Goal: Use online tool/utility: Utilize a website feature to perform a specific function

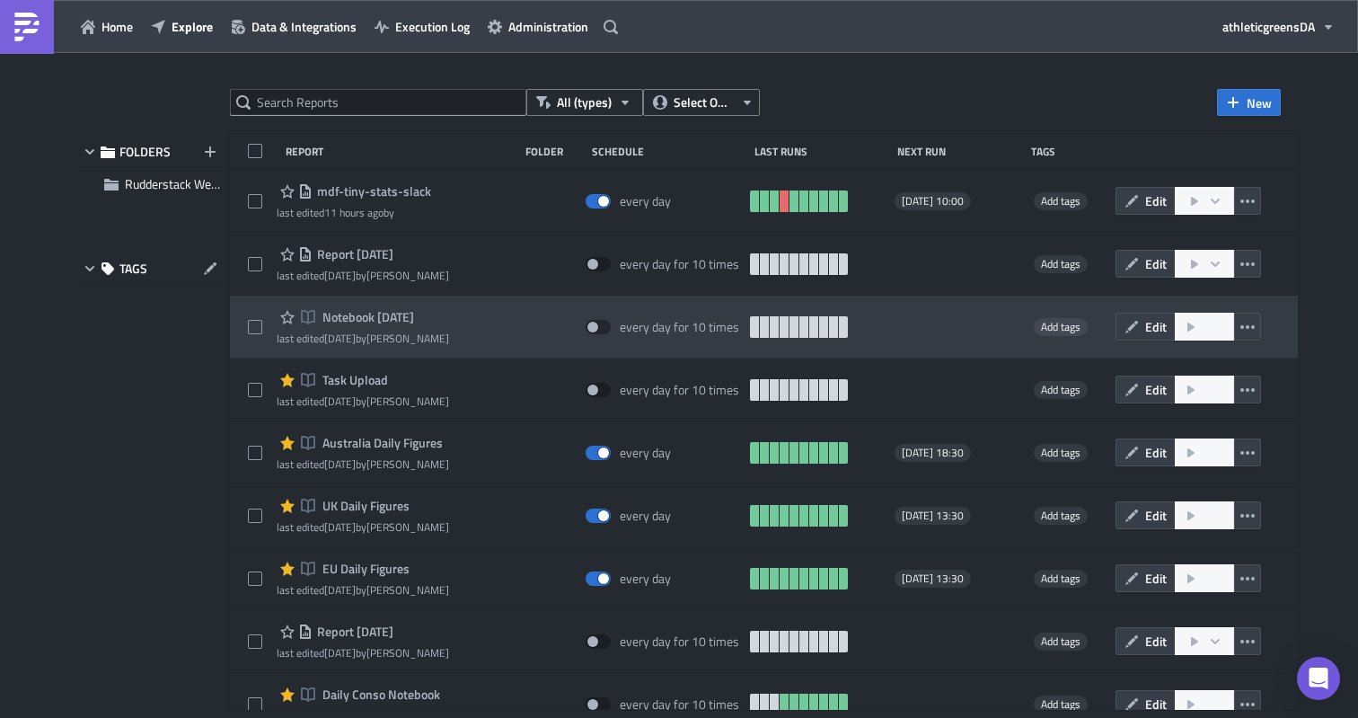
click at [386, 320] on span "Notebook [DATE]" at bounding box center [366, 317] width 96 height 16
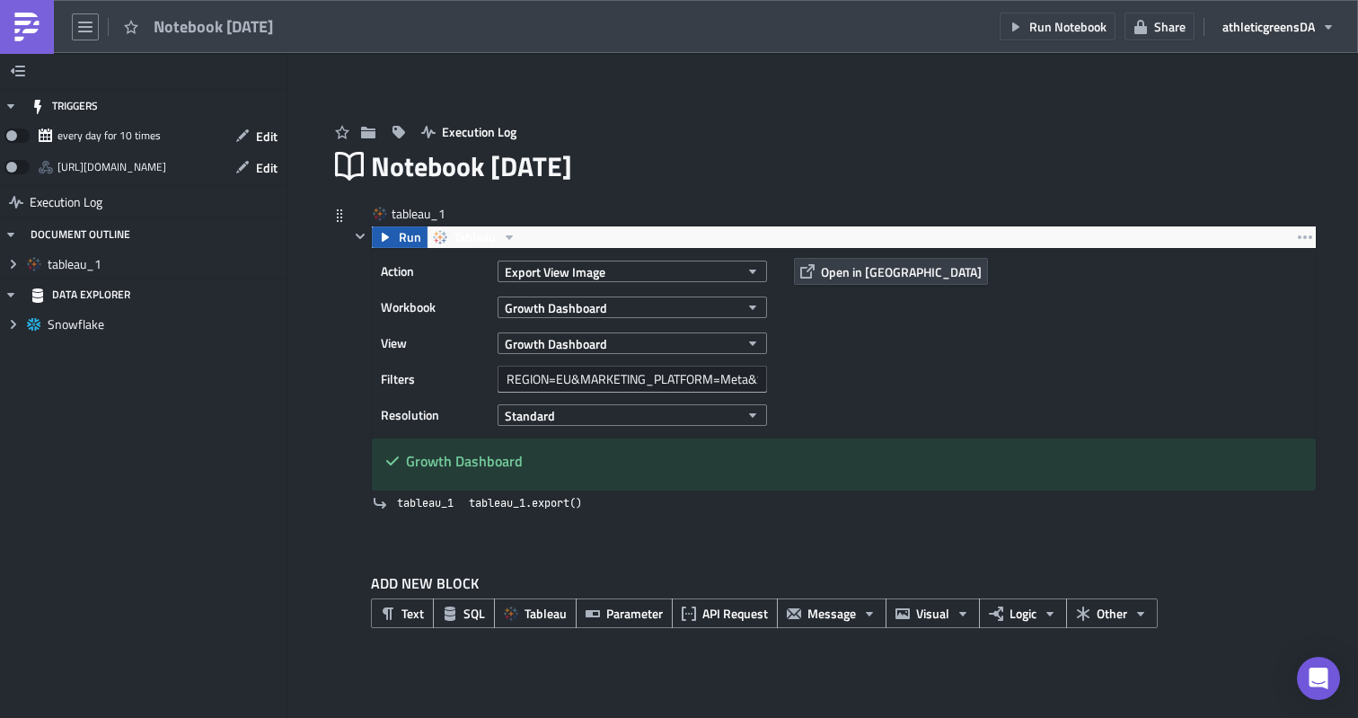
click at [400, 240] on span "Run" at bounding box center [410, 237] width 22 height 22
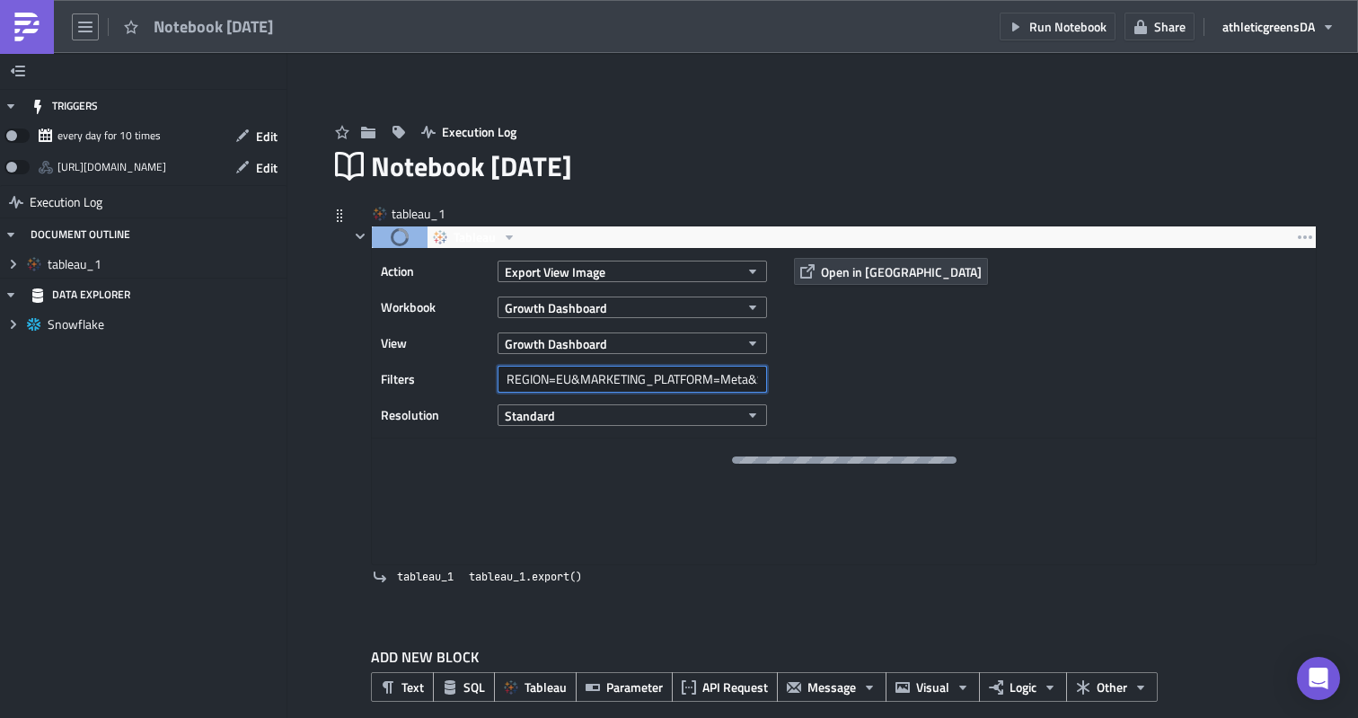
drag, startPoint x: 575, startPoint y: 371, endPoint x: 749, endPoint y: 363, distance: 174.4
click at [749, 363] on div "Action Export View Image Workbook Growth Dashboard View Growth Dashboard Filter…" at bounding box center [578, 343] width 395 height 171
click at [747, 374] on input "REGION=EU&MARKETING_PLATFORM=Meta&Select KPI=CVR&Select KPI 2=LT CAC&Dimension …" at bounding box center [632, 379] width 269 height 27
drag, startPoint x: 751, startPoint y: 378, endPoint x: 775, endPoint y: 379, distance: 24.3
click at [775, 379] on div "Filters REGION=EU&MARKETING_PLATFORM=Meta&Select KPI=CVR&Select KPI 2=LT CAC&Di…" at bounding box center [578, 379] width 395 height 27
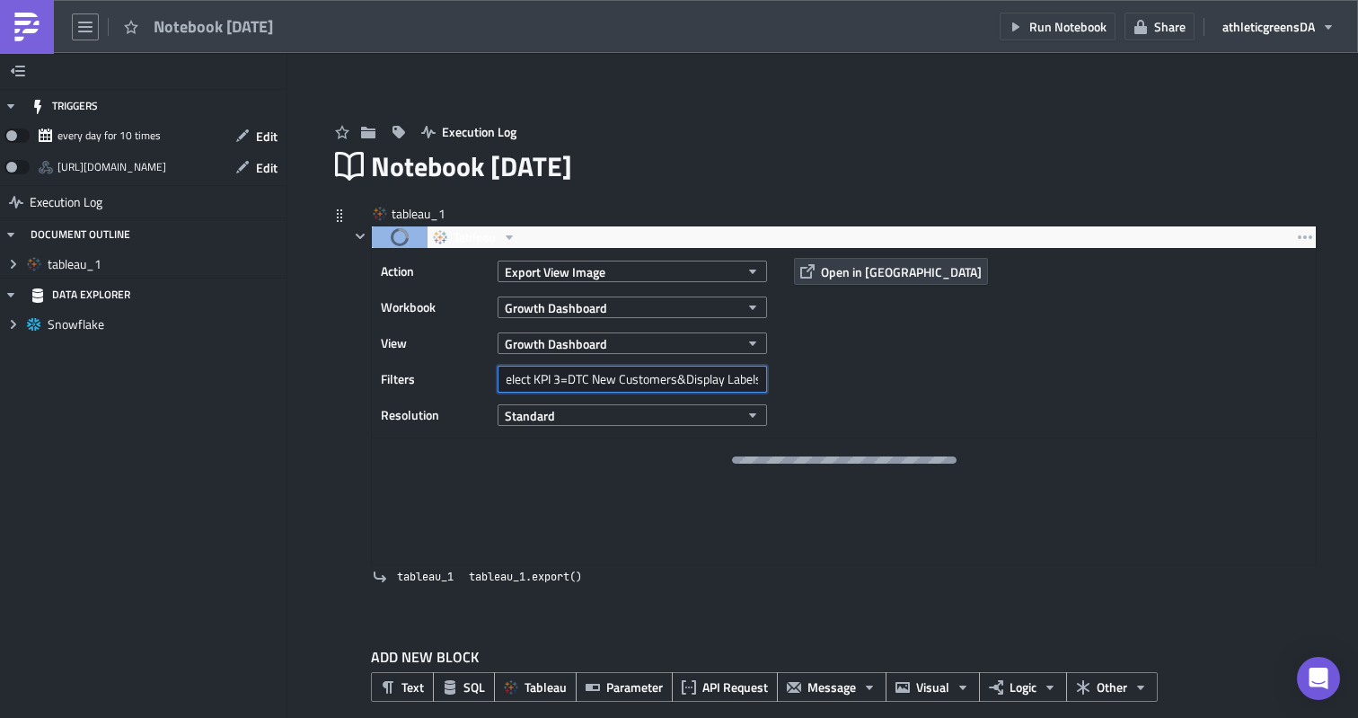
scroll to position [0, 679]
click at [694, 376] on input "REGION=EU&MARKETING_PLATFORM=Meta&Select KPI=CVR&Select KPI 2=LT CAC&Dimension …" at bounding box center [632, 379] width 269 height 27
click at [762, 379] on input "REGION=EU&MARKETING_PLATFORM=Meta&Select KPI=CVR&Select KPI 2=LT CAC&Dimension …" at bounding box center [632, 379] width 269 height 27
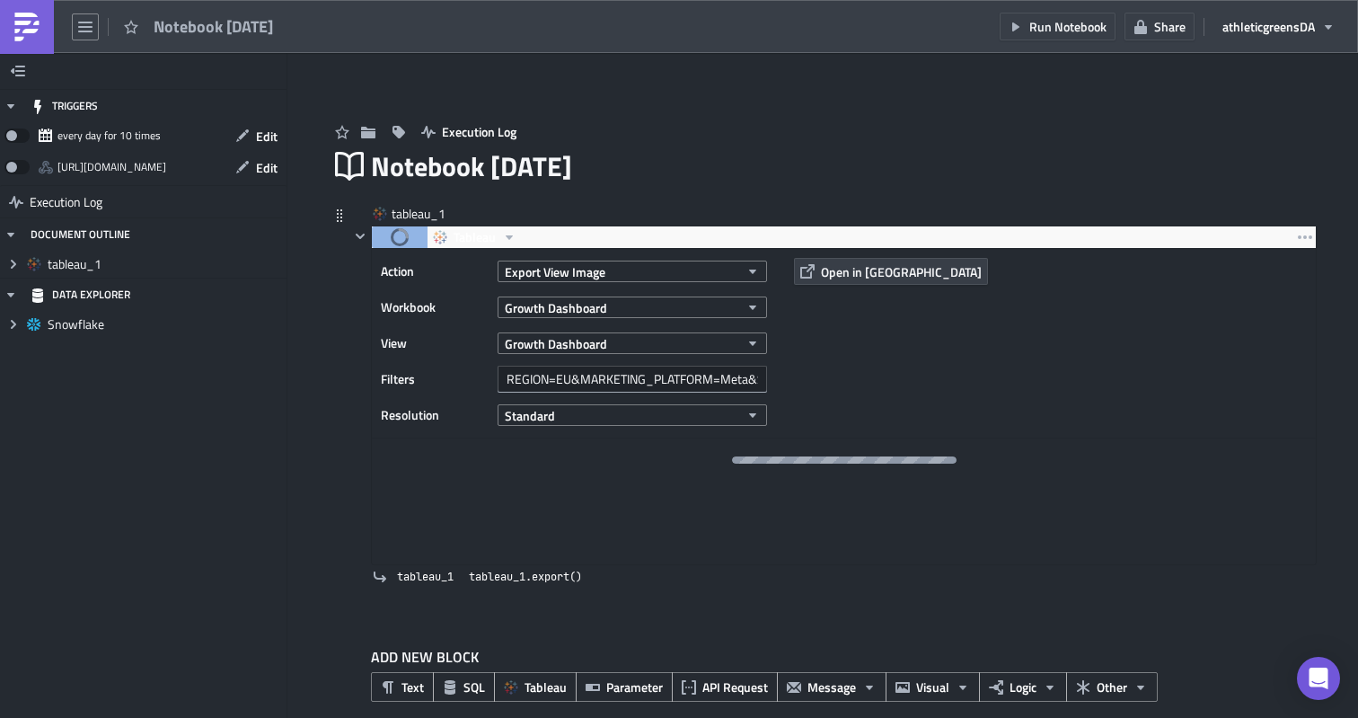
click at [891, 377] on div "Action Export View Image Workbook Growth Dashboard View Growth Dashboard Filter…" at bounding box center [844, 343] width 944 height 189
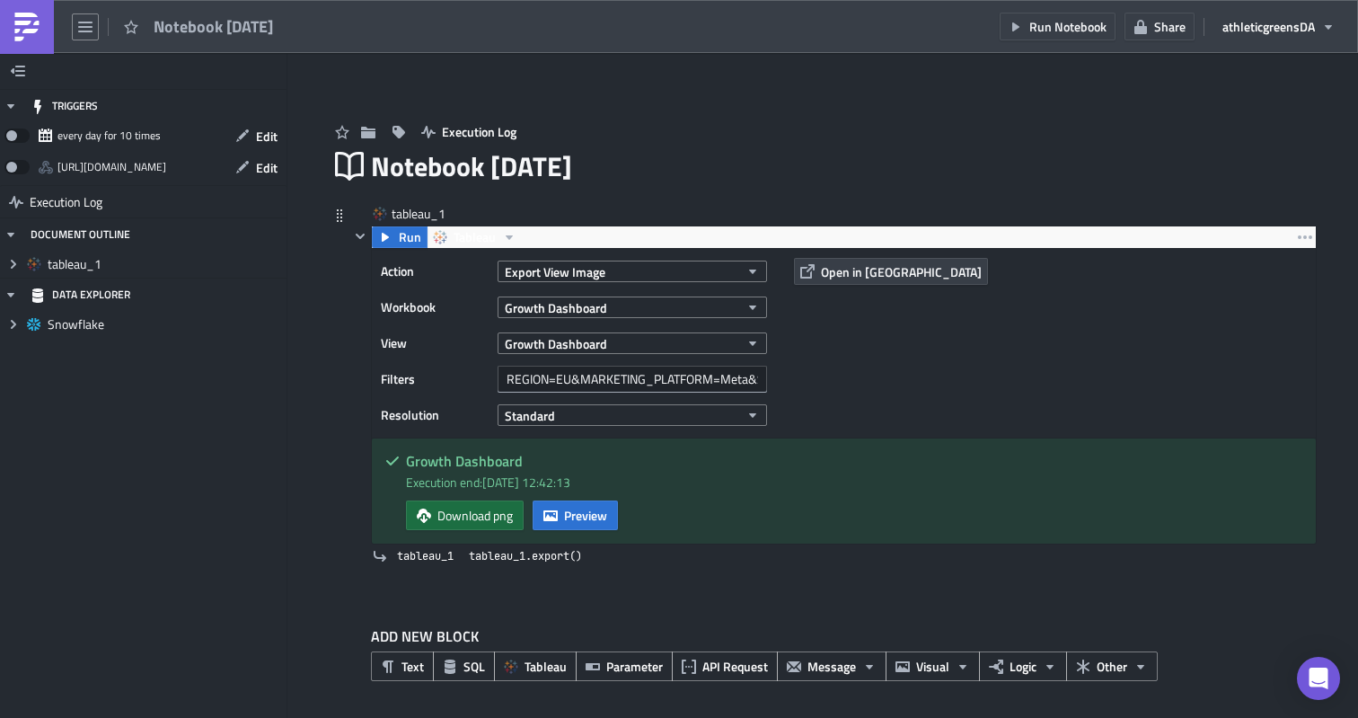
click at [498, 516] on span "Download png" at bounding box center [474, 515] width 75 height 19
drag, startPoint x: 695, startPoint y: 379, endPoint x: 765, endPoint y: 374, distance: 70.2
click at [769, 374] on div "Filters REGION=EU&MARKETING_PLATFORM=Meta&Select KPI=CVR&Select KPI 2=LT CAC&Di…" at bounding box center [578, 379] width 395 height 27
click at [753, 380] on input "REGION=EU&MARKETING_PLATFORM=Meta&Select KPI=CVR&Select KPI 2=LT CAC&Dimension …" at bounding box center [632, 379] width 269 height 27
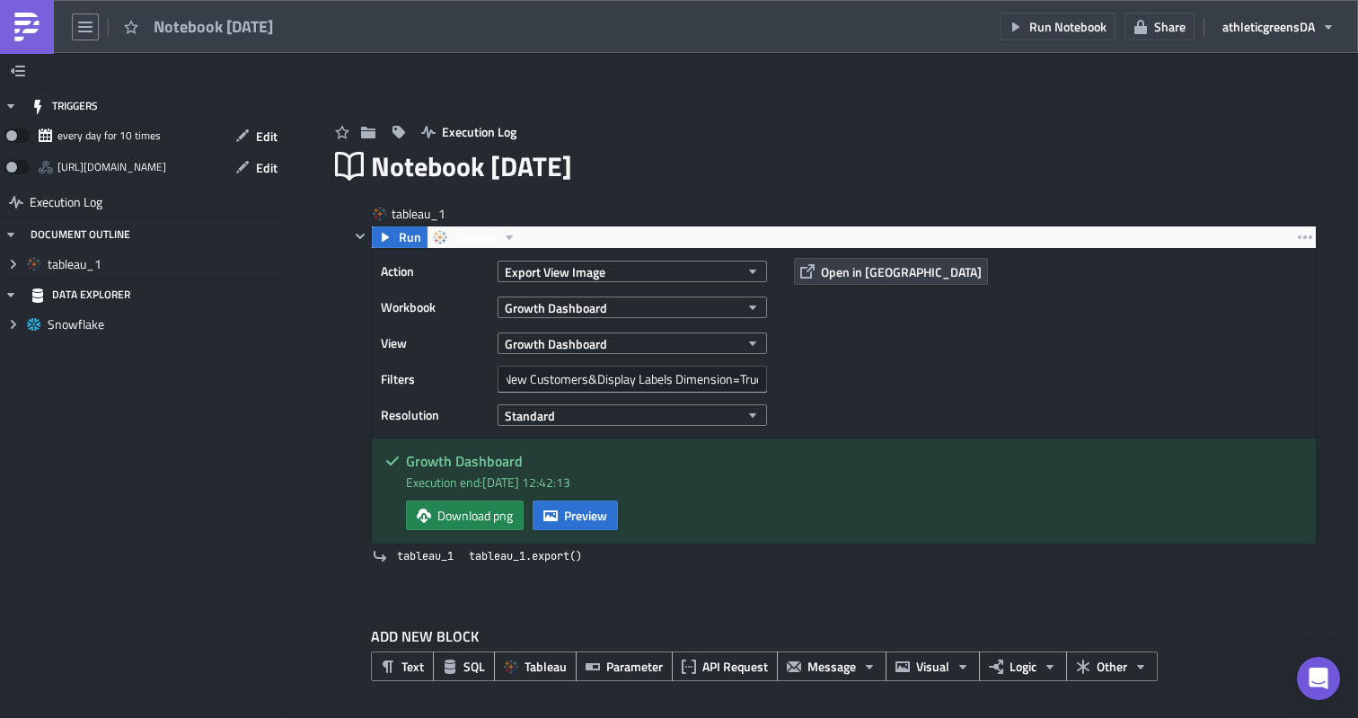
scroll to position [0, 0]
click at [564, 517] on button "Preview" at bounding box center [575, 515] width 85 height 30
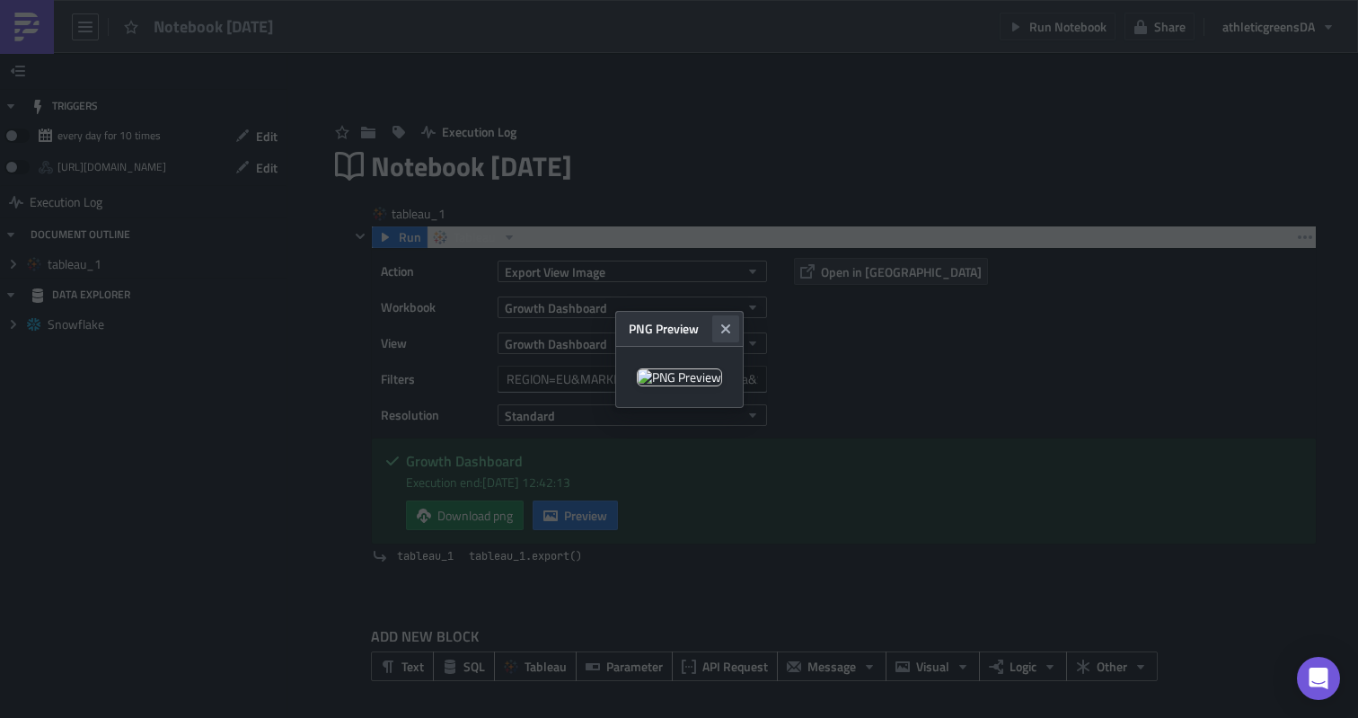
click at [729, 323] on icon "Close" at bounding box center [724, 327] width 9 height 9
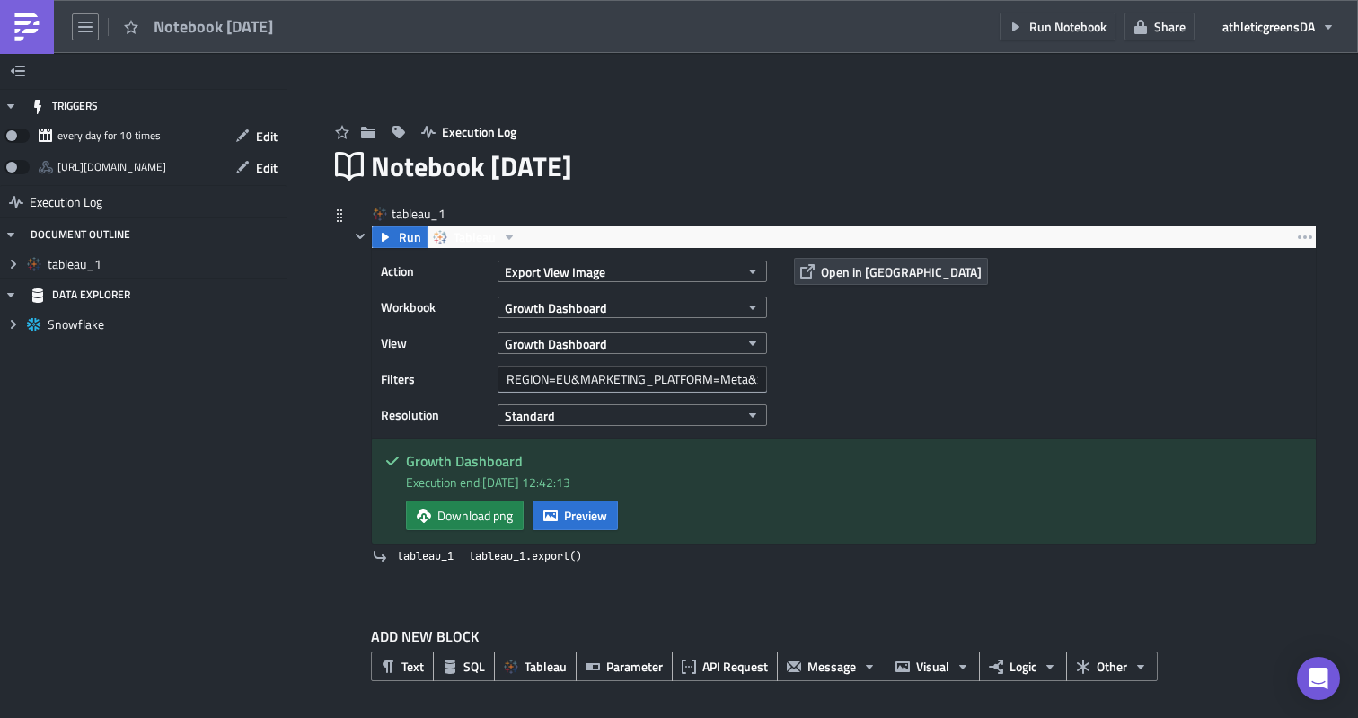
click at [892, 383] on div "Action Export View Image Workbook Growth Dashboard View Growth Dashboard Filter…" at bounding box center [844, 343] width 944 height 189
click at [906, 367] on div "Action Export View Image Workbook Growth Dashboard View Growth Dashboard Filter…" at bounding box center [844, 343] width 944 height 189
click at [568, 510] on span "Preview" at bounding box center [585, 515] width 43 height 19
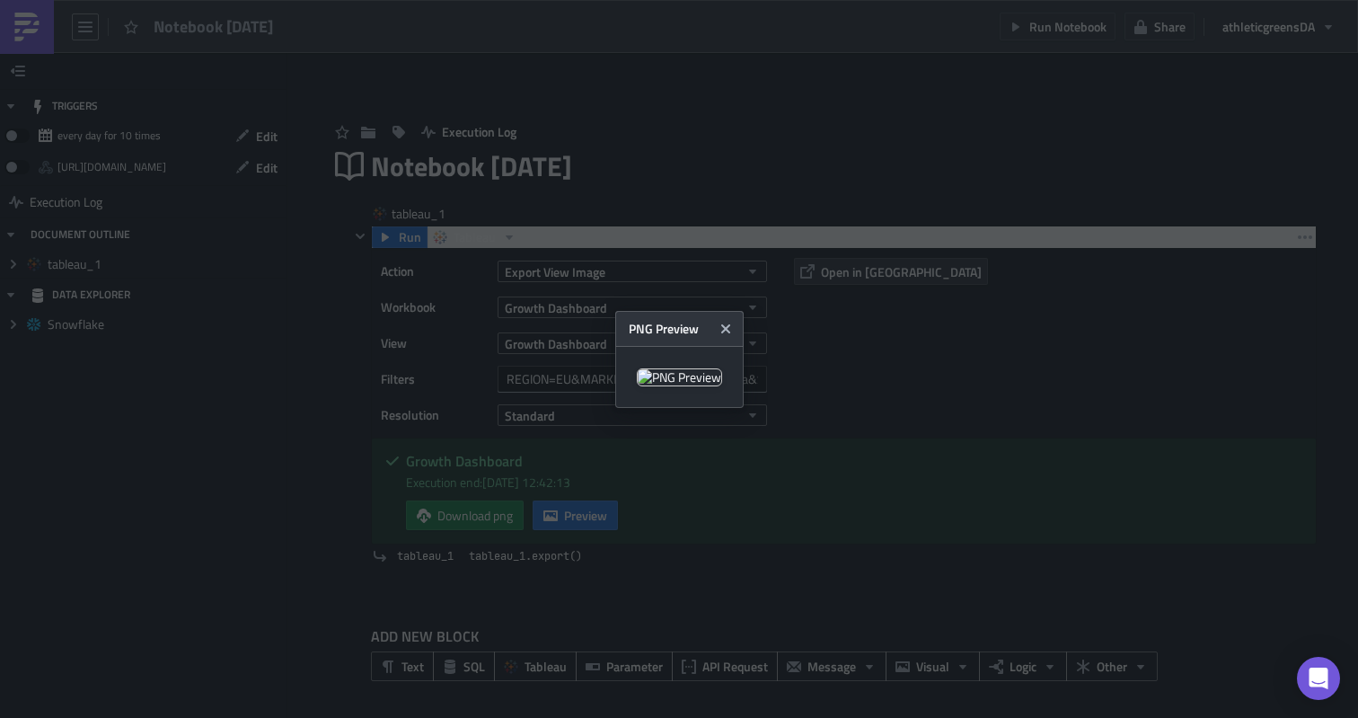
click at [722, 368] on img at bounding box center [679, 377] width 85 height 18
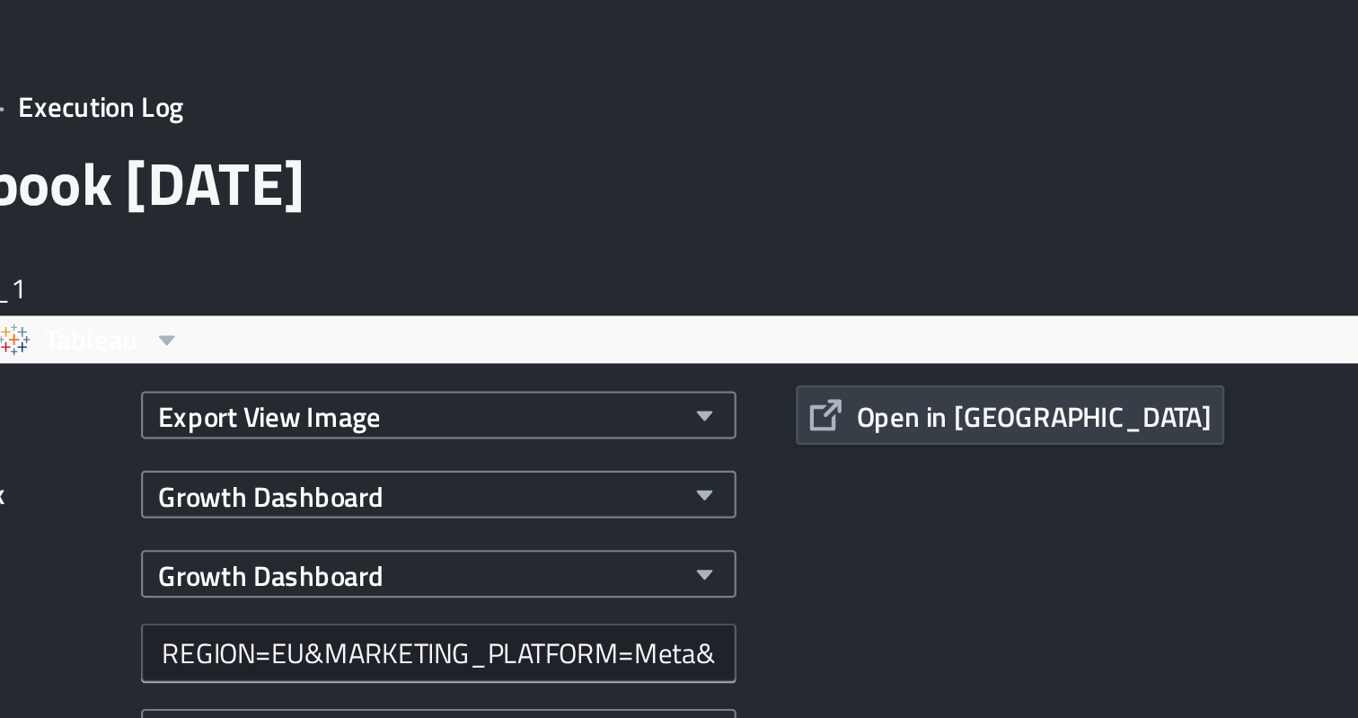
click at [917, 105] on body "Notebook [DATE] Run Notebook Share athleticgreens DA TRIGGERS every day for 10 …" at bounding box center [679, 360] width 1358 height 720
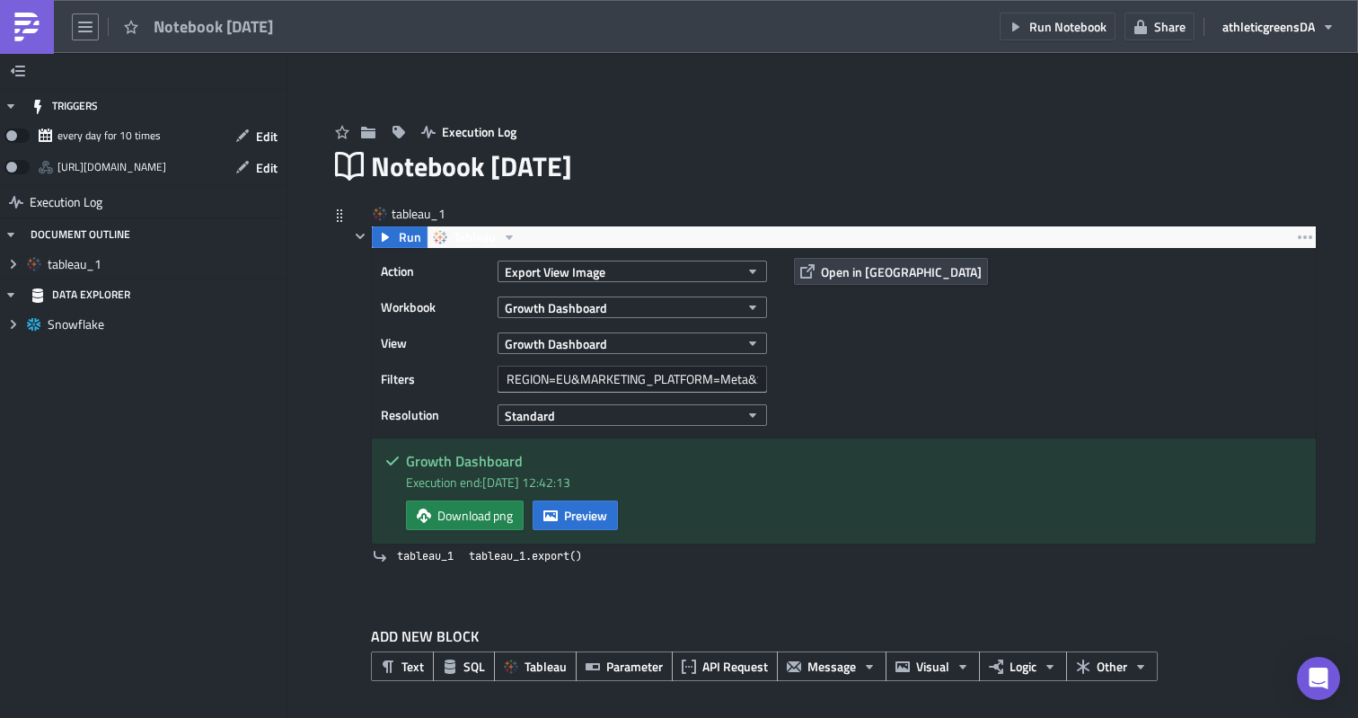
scroll to position [2, 0]
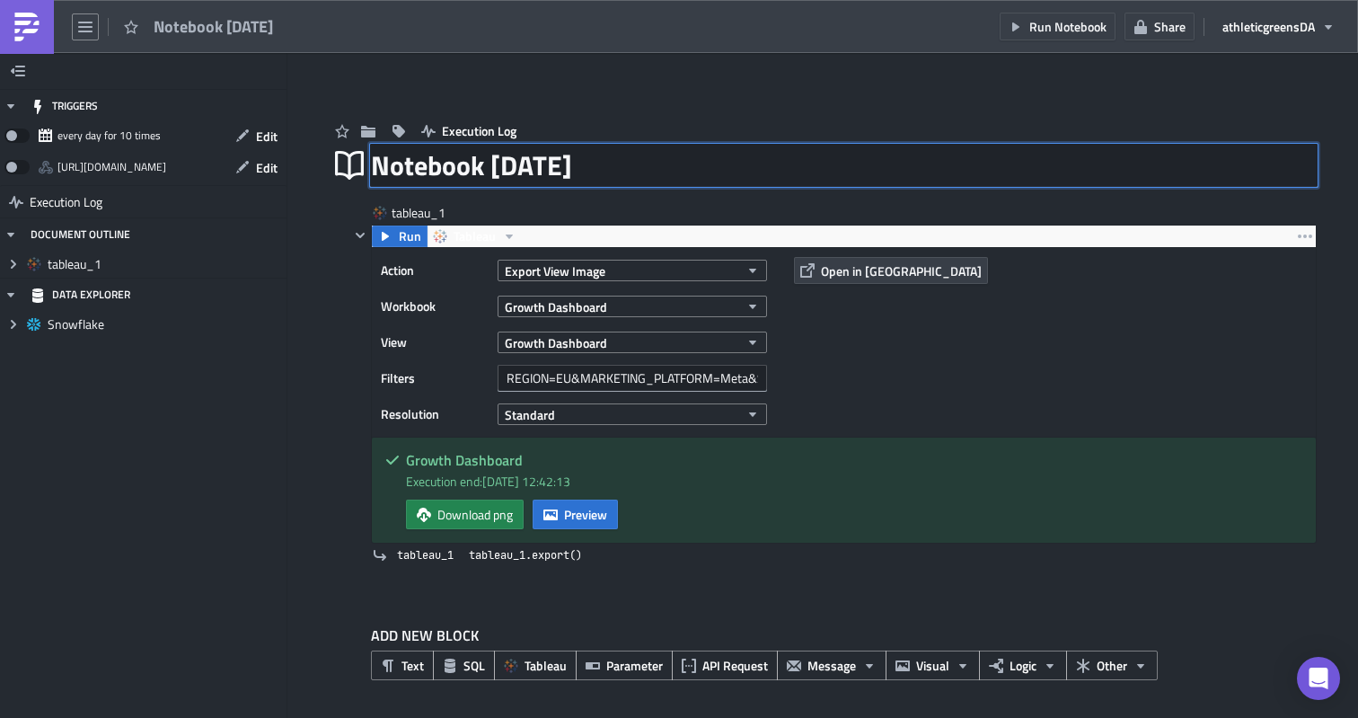
click at [490, 165] on div "Notebook [DATE] Notebook [DATE]" at bounding box center [844, 165] width 946 height 41
click at [490, 165] on input "Notebook [DATE]" at bounding box center [505, 165] width 269 height 34
type input "Meta Tracker"
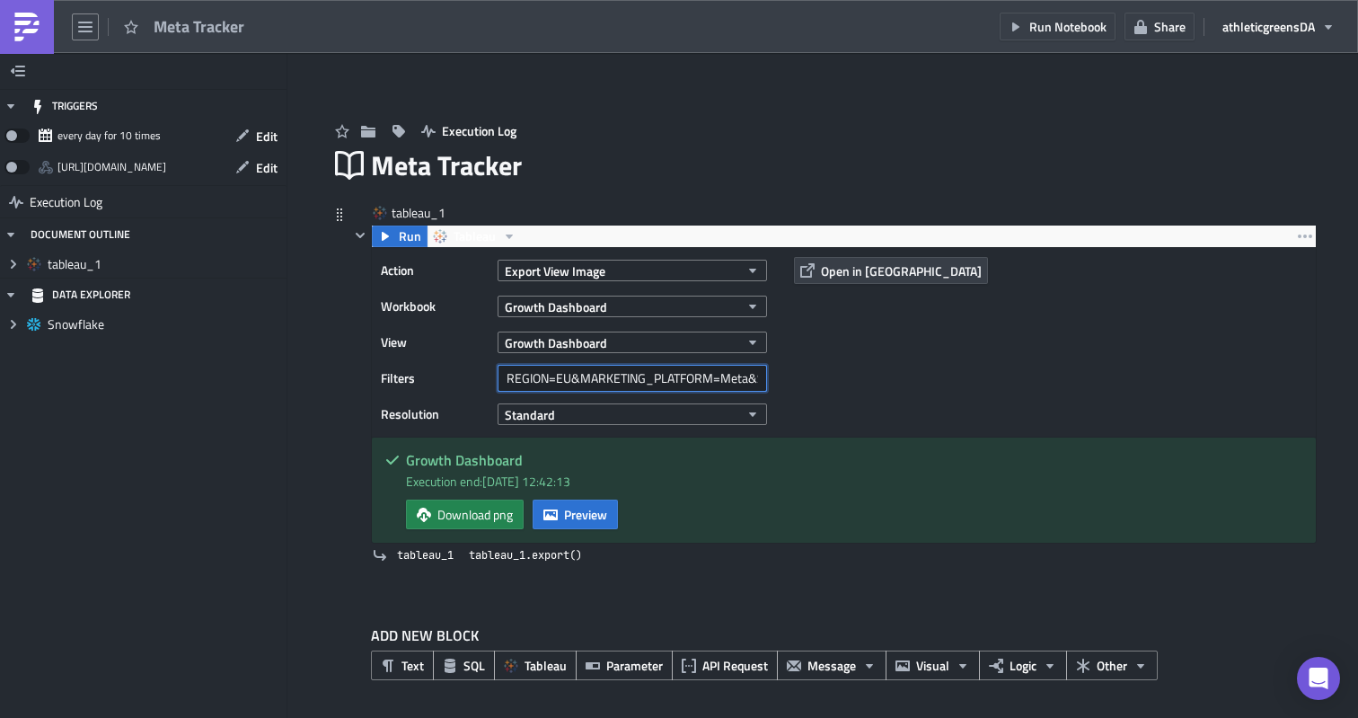
click at [558, 379] on input "REGION=EU&MARKETING_PLATFORM=Meta&Select KPI=CVR&Select KPI 2=LT CAC&Dimension …" at bounding box center [632, 378] width 269 height 27
drag, startPoint x: 570, startPoint y: 376, endPoint x: 814, endPoint y: 376, distance: 243.4
click at [815, 377] on div "Action Export View Image Workbook Growth Dashboard View Growth Dashboard Filter…" at bounding box center [844, 342] width 944 height 189
click at [742, 373] on input "REGION=EU&MARKETING_PLATFORM=Meta&Select KPI=CVR&Select KPI 2=LT CAC&Dimension …" at bounding box center [632, 378] width 269 height 27
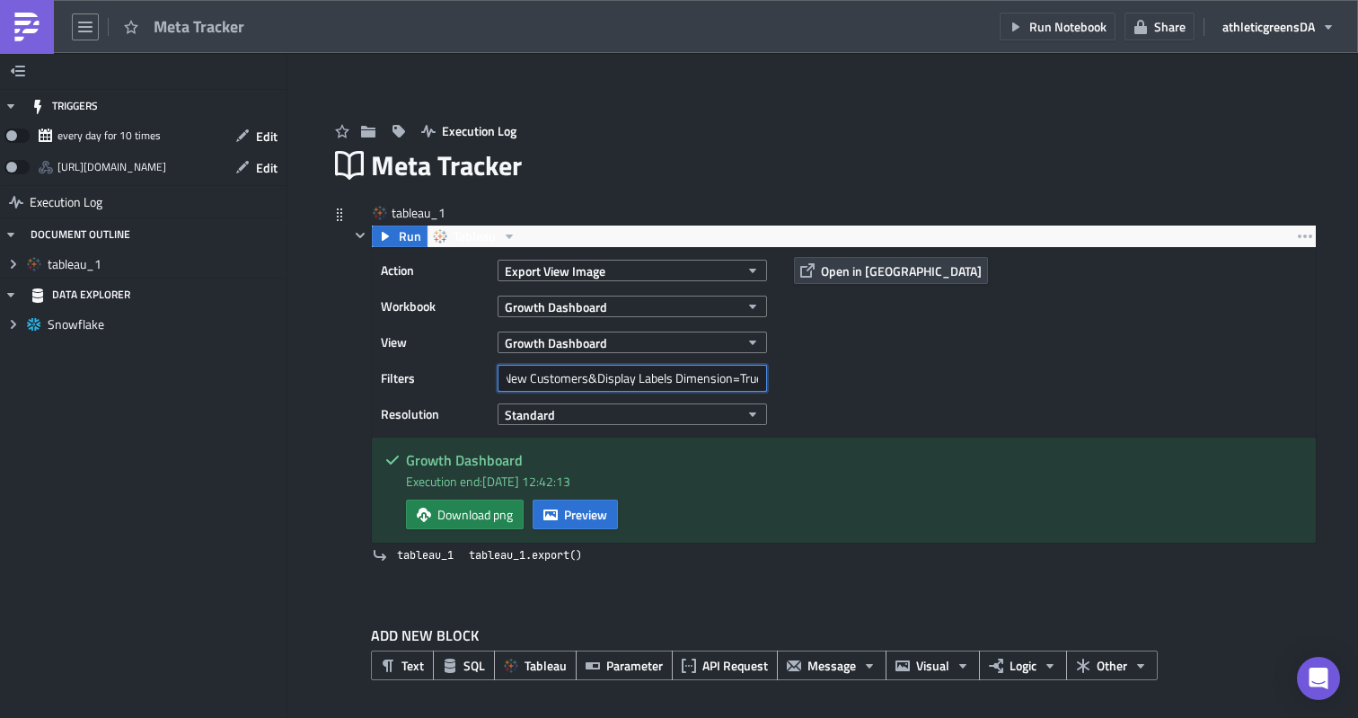
drag, startPoint x: 749, startPoint y: 373, endPoint x: 785, endPoint y: 373, distance: 35.9
click at [785, 373] on div "Action Export View Image Workbook Growth Dashboard View Growth Dashboard Filter…" at bounding box center [844, 342] width 944 height 189
click at [753, 376] on input "REGION=EU&MARKETING_PLATFORM=Meta&Select KPI=CVR&Select KPI 2=LT CAC&Dimension …" at bounding box center [632, 378] width 269 height 27
drag, startPoint x: 683, startPoint y: 379, endPoint x: 829, endPoint y: 382, distance: 145.5
click at [829, 382] on div "Action Export View Image Workbook Growth Dashboard View Growth Dashboard Filter…" at bounding box center [844, 342] width 944 height 189
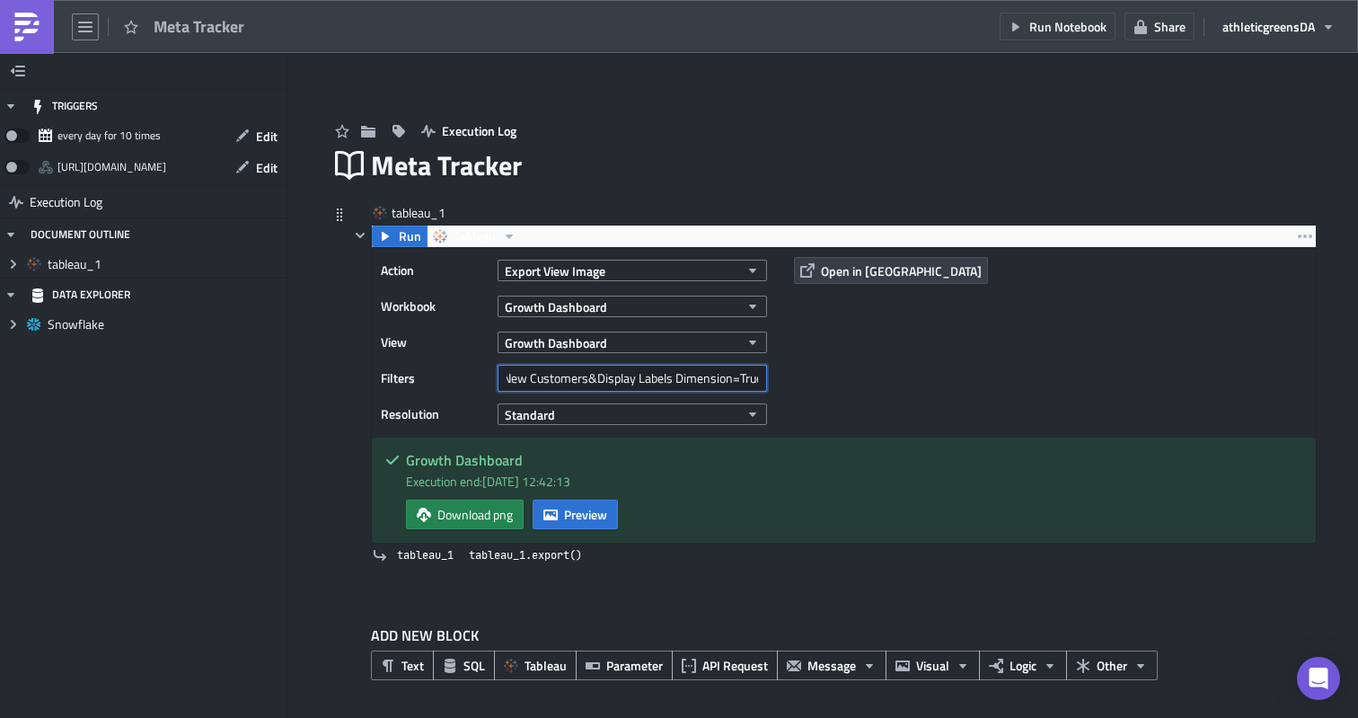
click at [743, 383] on input "REGION=EU&MARKETING_PLATFORM=Meta&Select KPI=CVR&Select KPI 2=LT CAC&Dimension …" at bounding box center [632, 378] width 269 height 27
click at [822, 373] on div "Action Export View Image Workbook Growth Dashboard View Growth Dashboard Filter…" at bounding box center [844, 342] width 944 height 189
click at [823, 373] on div "Action Export View Image Workbook Growth Dashboard View Growth Dashboard Filter…" at bounding box center [844, 342] width 944 height 189
click at [571, 507] on span "Preview" at bounding box center [585, 514] width 43 height 19
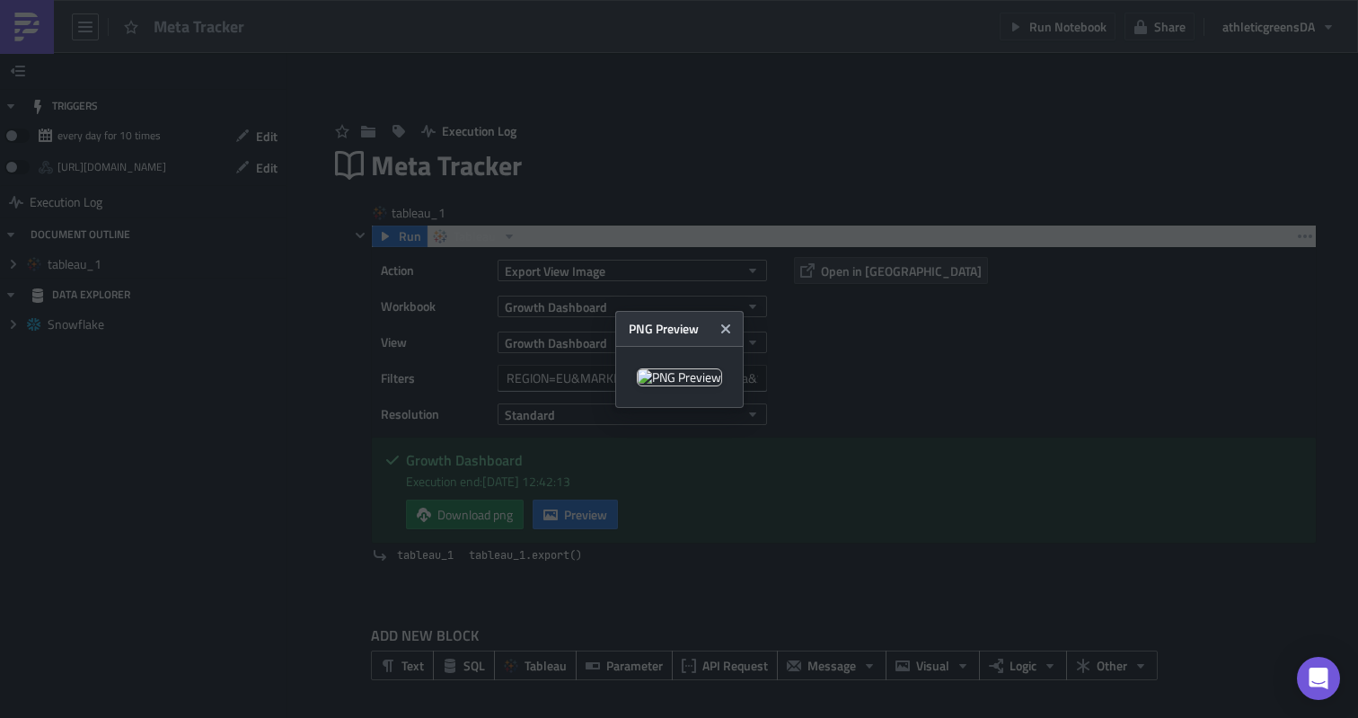
click at [722, 368] on img at bounding box center [679, 377] width 85 height 18
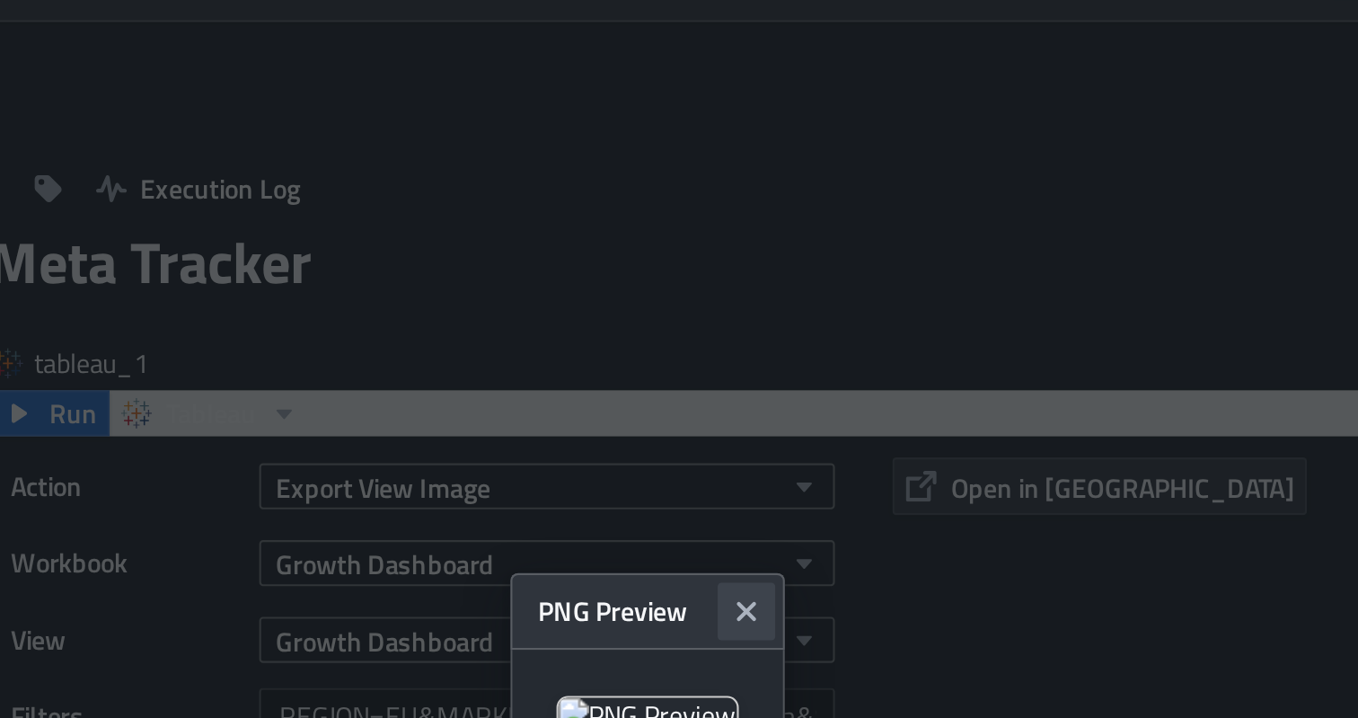
click at [729, 323] on icon "Close" at bounding box center [724, 327] width 9 height 9
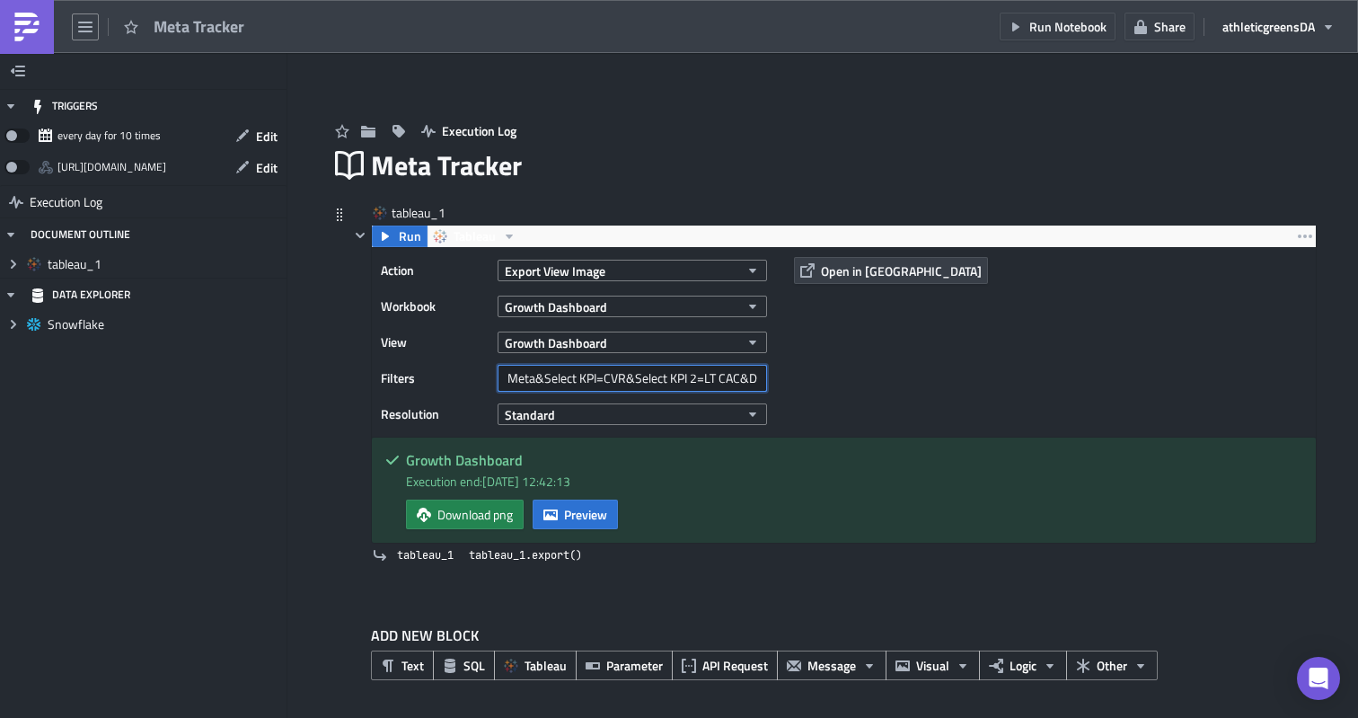
scroll to position [0, 679]
drag, startPoint x: 720, startPoint y: 379, endPoint x: 789, endPoint y: 385, distance: 68.5
click at [789, 385] on div "Action Export View Image Workbook Growth Dashboard View Growth Dashboard Filter…" at bounding box center [844, 342] width 944 height 189
click at [745, 383] on input "REGION=EU&MARKETING_PLATFORM=Meta&Select KPI=CVR&Select KPI 2=LT CAC&Dimension …" at bounding box center [632, 378] width 269 height 27
drag, startPoint x: 758, startPoint y: 382, endPoint x: 769, endPoint y: 382, distance: 10.8
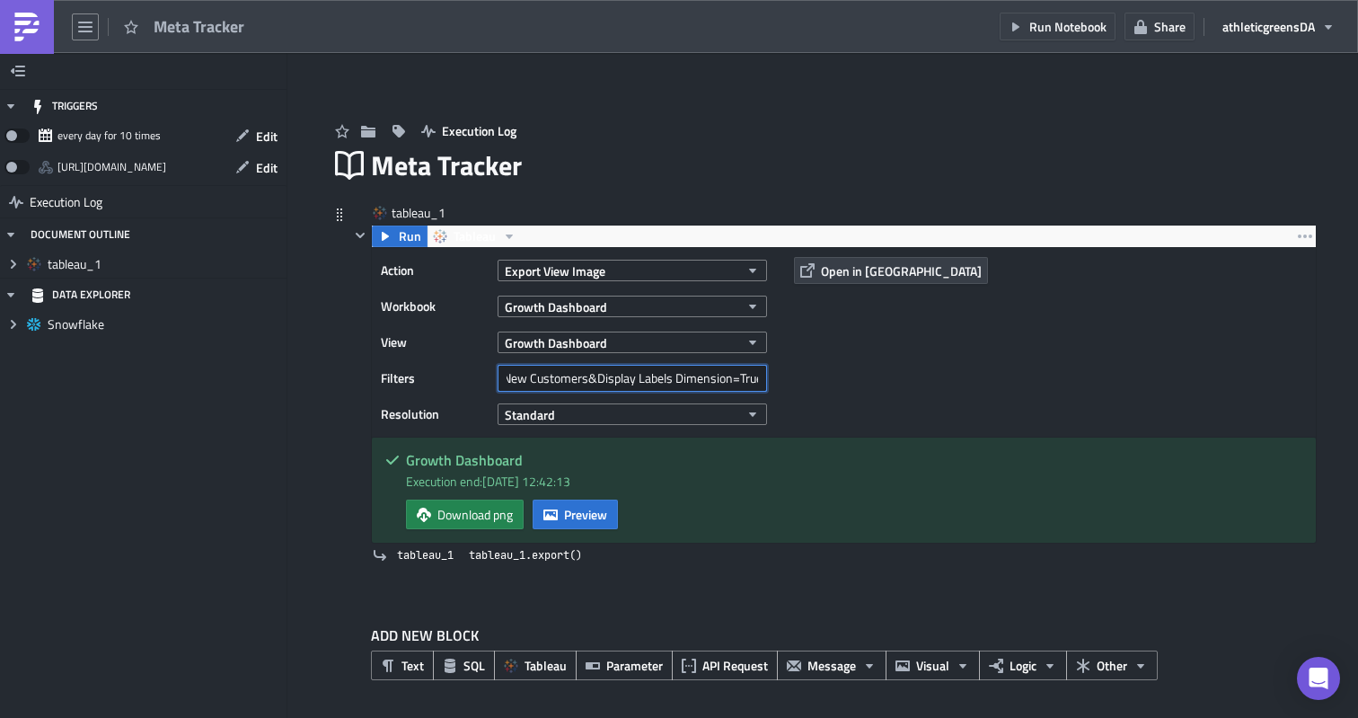
click at [769, 382] on div "Filters REGION=EU&MARKETING_PLATFORM=Meta&Select KPI=CVR&Select KPI 2=LT CAC&Di…" at bounding box center [578, 378] width 395 height 27
click at [656, 382] on input "REGION=EU&MARKETING_PLATFORM=Meta&Select KPI=CVR&Select KPI 2=LT CAC&Dimension …" at bounding box center [632, 378] width 269 height 27
drag, startPoint x: 611, startPoint y: 378, endPoint x: 509, endPoint y: 375, distance: 101.5
click at [509, 375] on input "REGION=EU&MARKETING_PLATFORM=Meta&Select KPI=CVR&Select KPI 2=LT CAC&Dimension …" at bounding box center [632, 378] width 269 height 27
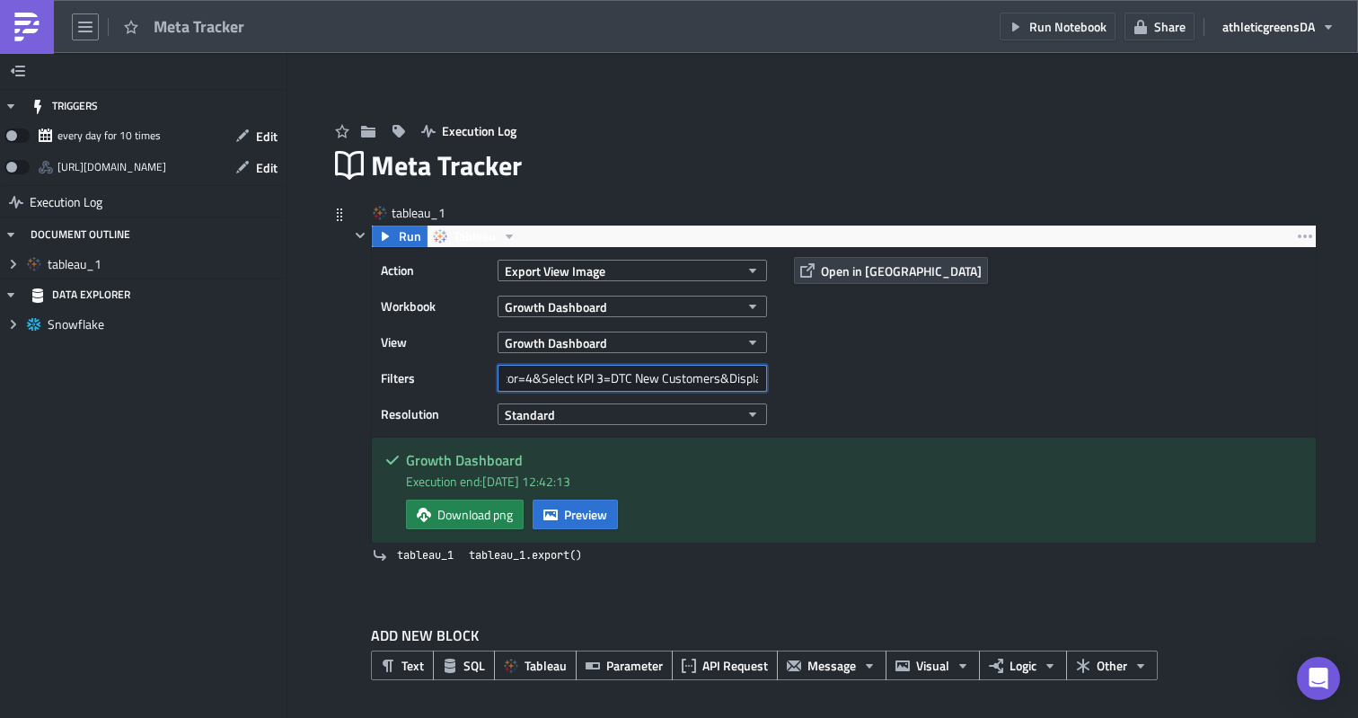
scroll to position [0, 512]
click at [560, 375] on input "REGION=EU&MARKETING_PLATFORM=Meta&Select KPI=CVR&Select KPI 2=LT CAC&Dimension …" at bounding box center [632, 378] width 269 height 27
drag, startPoint x: 575, startPoint y: 375, endPoint x: 508, endPoint y: 375, distance: 66.5
click at [509, 375] on input "REGION=EU&MARKETING_PLATFORM=Meta&Select KPI=CVR&Select KPI 2=LT CAC&Dimension …" at bounding box center [632, 378] width 269 height 27
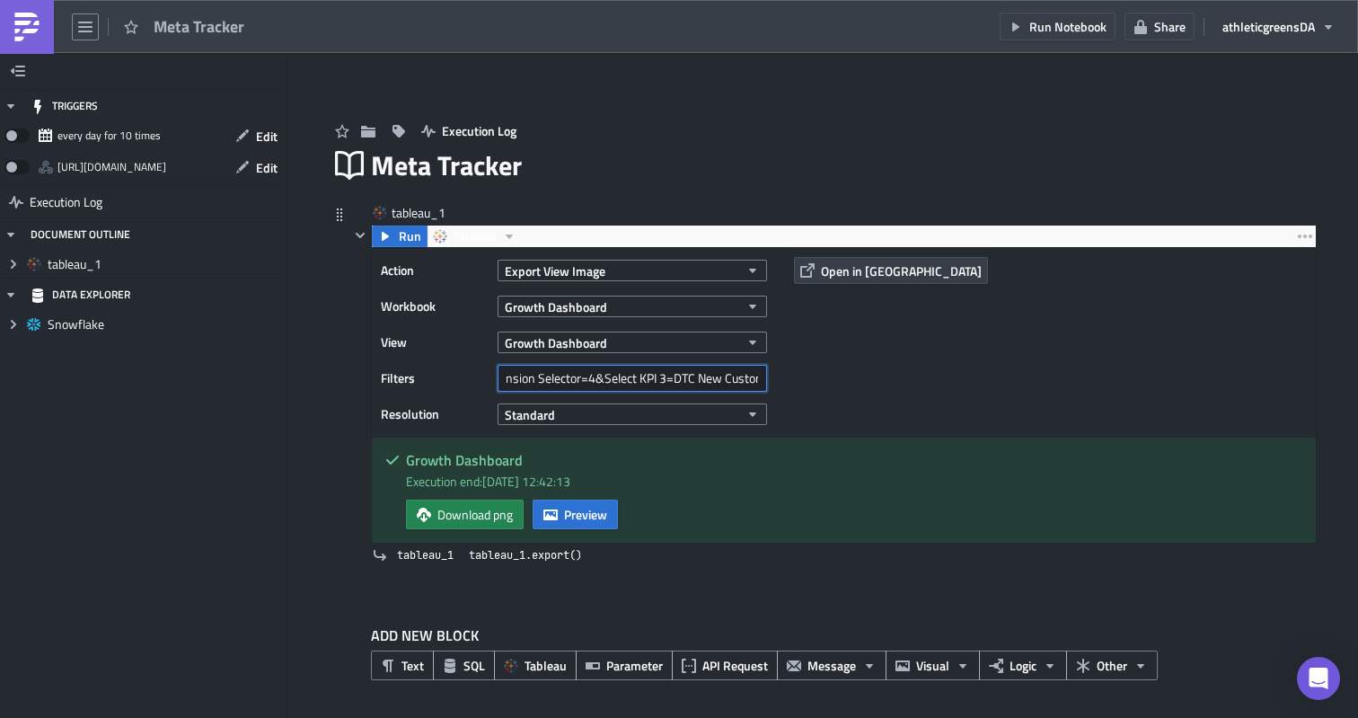
click at [586, 382] on input "REGION=EU&MARKETING_PLATFORM=Meta&Select KPI=CVR&Select KPI 2=LT CAC&Dimension …" at bounding box center [632, 378] width 269 height 27
drag, startPoint x: 616, startPoint y: 381, endPoint x: 795, endPoint y: 371, distance: 179.0
click at [795, 371] on div "Action Export View Image Workbook Growth Dashboard View Growth Dashboard Filter…" at bounding box center [844, 342] width 944 height 189
click at [728, 374] on input "REGION=EU&MARKETING_PLATFORM=Meta&Select KPI=CVR&Select KPI 2=LT CAC&Dimension …" at bounding box center [632, 378] width 269 height 27
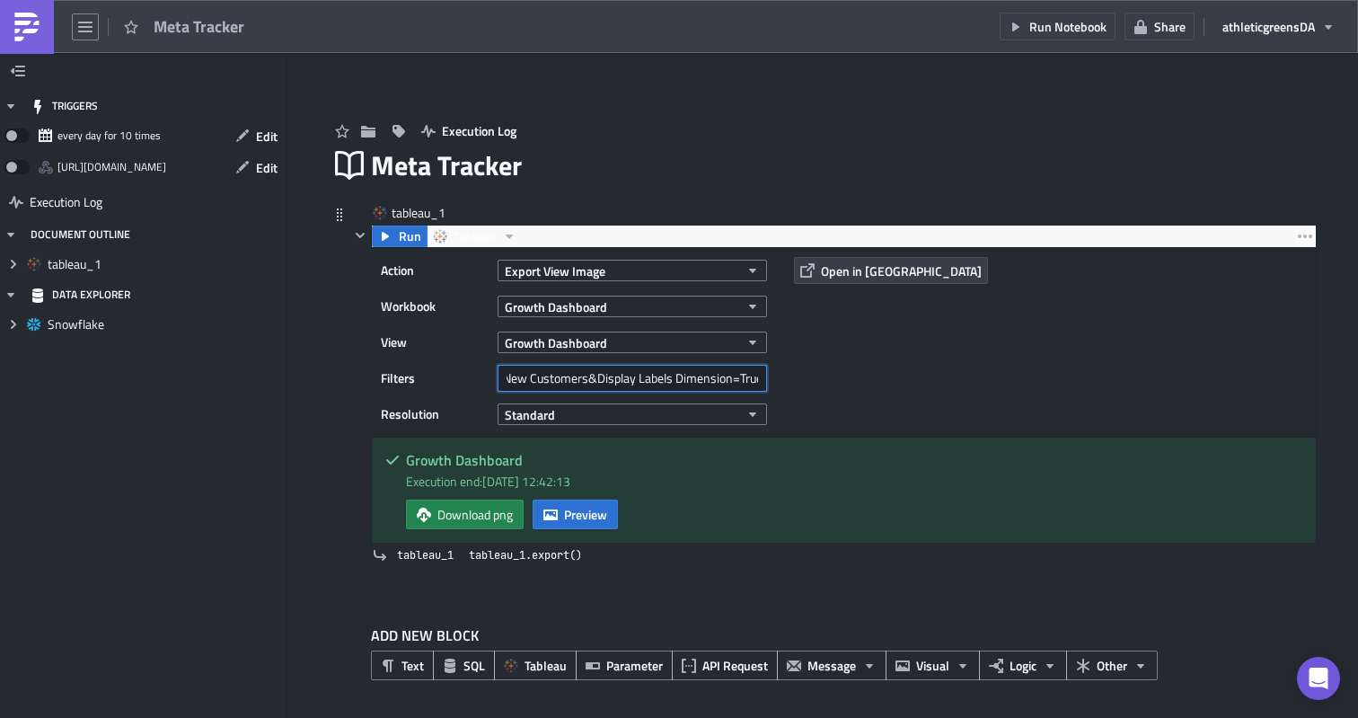
drag, startPoint x: 728, startPoint y: 376, endPoint x: 824, endPoint y: 375, distance: 95.2
click at [824, 375] on div "Action Export View Image Workbook Growth Dashboard View Growth Dashboard Filter…" at bounding box center [844, 342] width 944 height 189
click at [757, 377] on input "REGION=EU&MARKETING_PLATFORM=Meta&Select KPI=CVR&Select KPI 2=LT CAC&Dimension …" at bounding box center [632, 378] width 269 height 27
paste input "Date Filter"
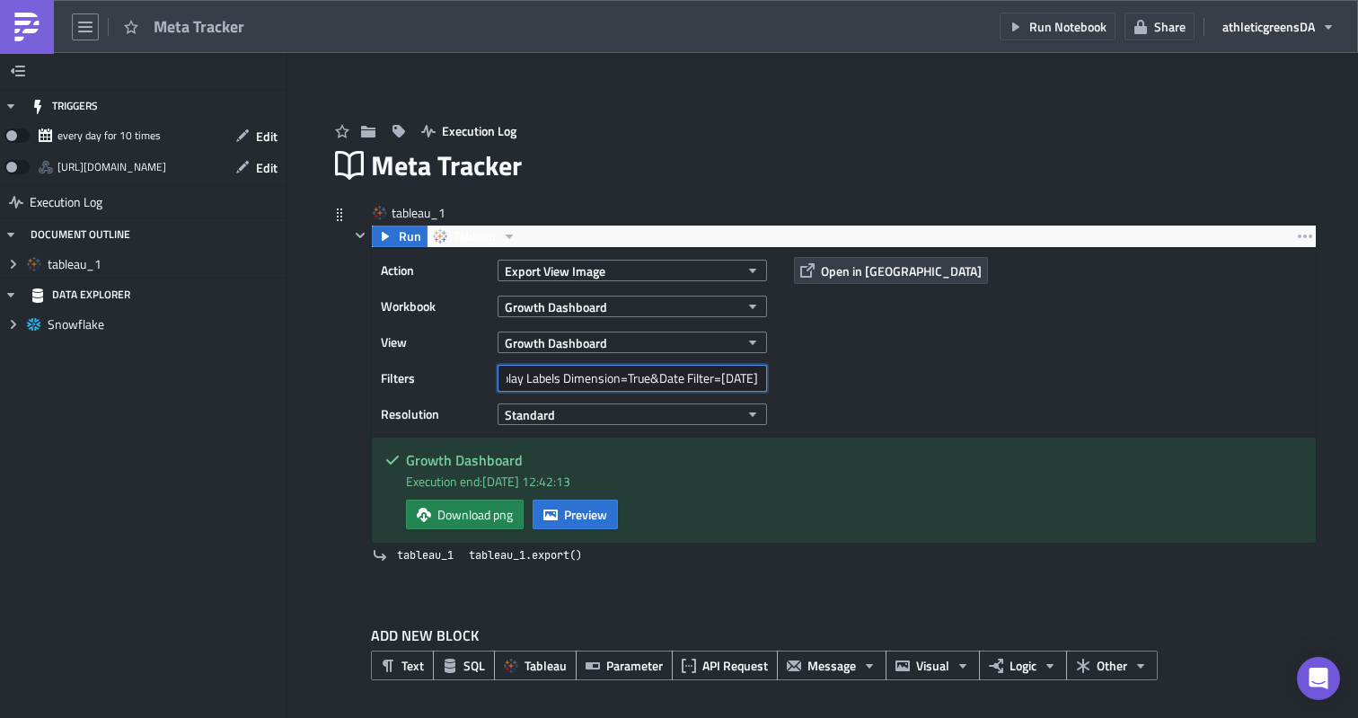
drag, startPoint x: 724, startPoint y: 382, endPoint x: 860, endPoint y: 359, distance: 138.3
click at [860, 359] on div "Action Export View Image Workbook Growth Dashboard View Growth Dashboard Filter…" at bounding box center [844, 342] width 944 height 189
click at [760, 372] on input "REGION=EU&MARKETING_PLATFORM=Meta&Select KPI=CVR&Select KPI 2=LT CAC&Dimension …" at bounding box center [632, 378] width 269 height 27
drag, startPoint x: 727, startPoint y: 383, endPoint x: 878, endPoint y: 384, distance: 151.8
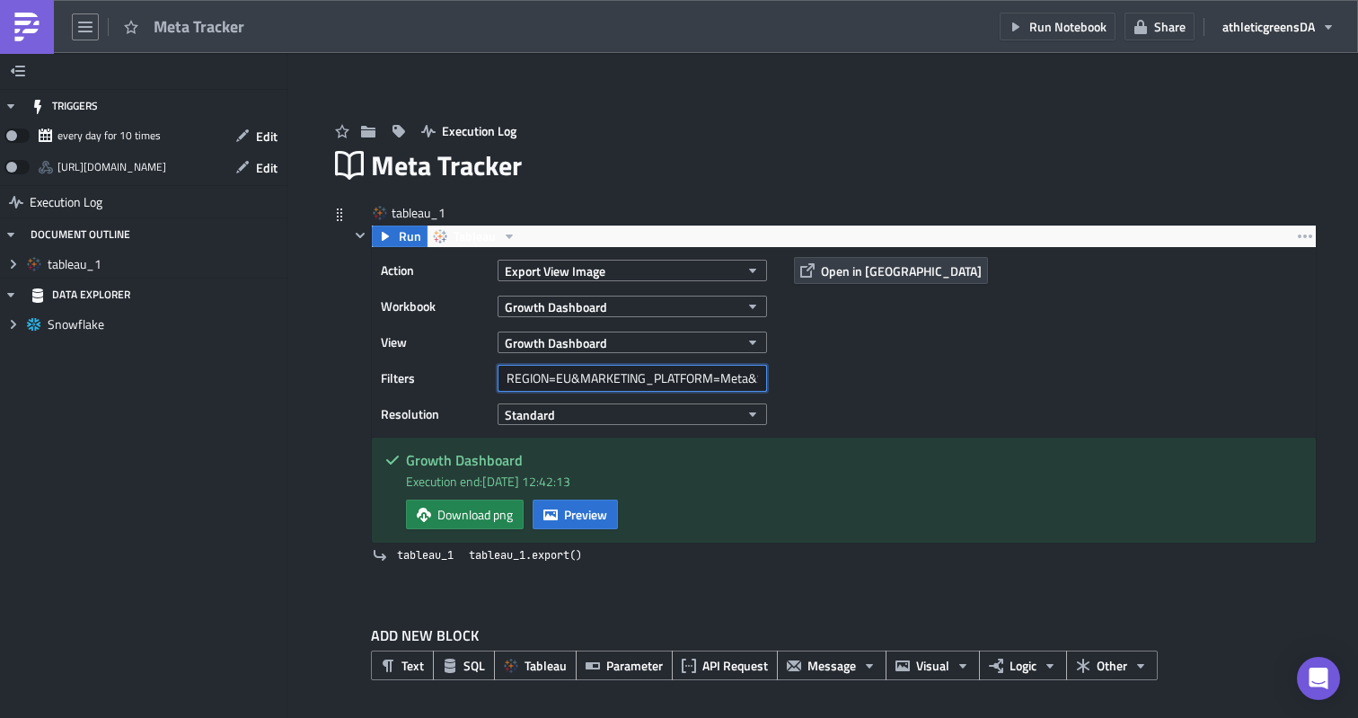
click at [878, 384] on div "Action Export View Image Workbook Growth Dashboard View Growth Dashboard Filter…" at bounding box center [844, 342] width 944 height 189
click at [730, 370] on input "REGION=EU&MARKETING_PLATFORM=Meta&Select KPI=CVR&Select KPI 2=LT CAC&Dimension …" at bounding box center [632, 378] width 269 height 27
drag, startPoint x: 736, startPoint y: 378, endPoint x: 833, endPoint y: 378, distance: 97.0
click at [833, 378] on div "Action Export View Image Workbook Growth Dashboard View Growth Dashboard Filter…" at bounding box center [844, 342] width 944 height 189
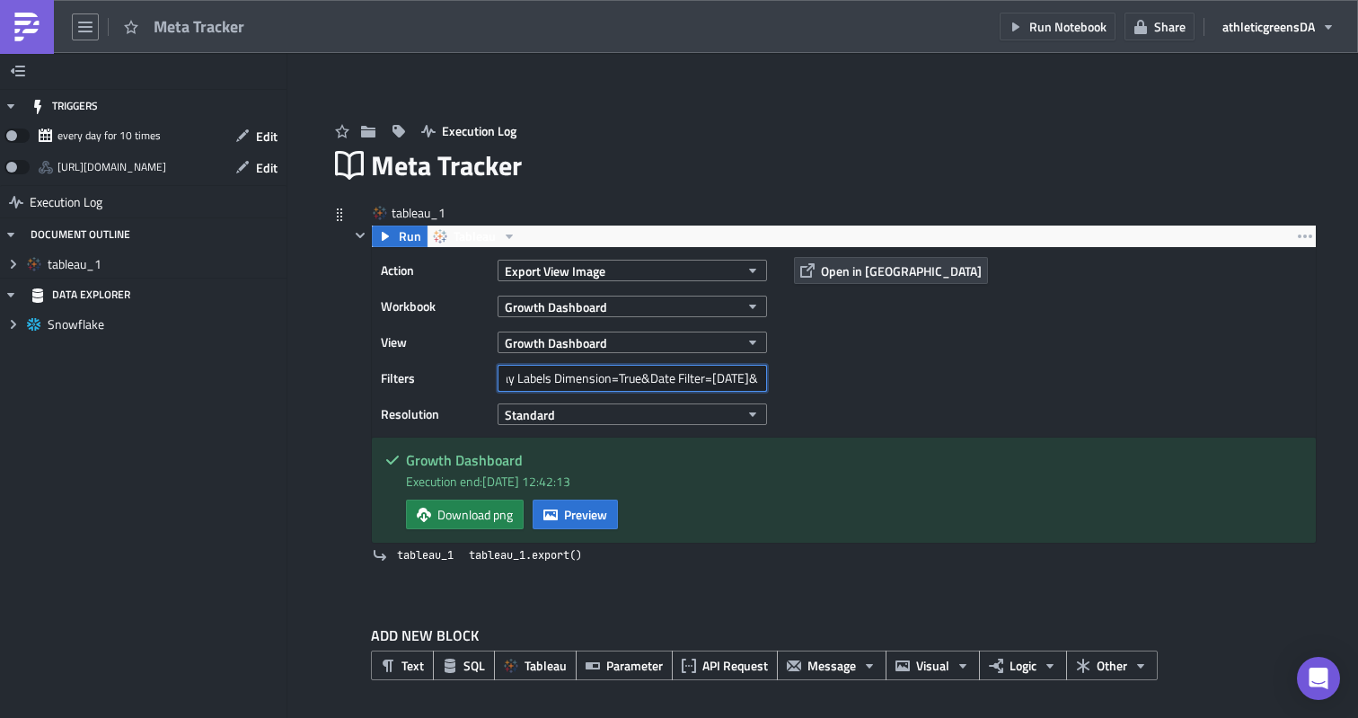
click at [647, 378] on input "REGION=EU&MARKETING_PLATFORM=Meta&Select KPI=CVR&Select KPI 2=LT CAC&Dimension …" at bounding box center [632, 378] width 269 height 27
drag, startPoint x: 739, startPoint y: 374, endPoint x: 880, endPoint y: 374, distance: 141.0
click at [880, 374] on div "Action Export View Image Workbook Growth Dashboard View Growth Dashboard Filter…" at bounding box center [844, 342] width 944 height 189
click at [756, 374] on input "REGION=EU&MARKETING_PLATFORM=Meta&Select KPI=CVR&Select KPI 2=LT CAC&Dimension …" at bounding box center [632, 378] width 269 height 27
drag, startPoint x: 762, startPoint y: 382, endPoint x: 824, endPoint y: 382, distance: 62.0
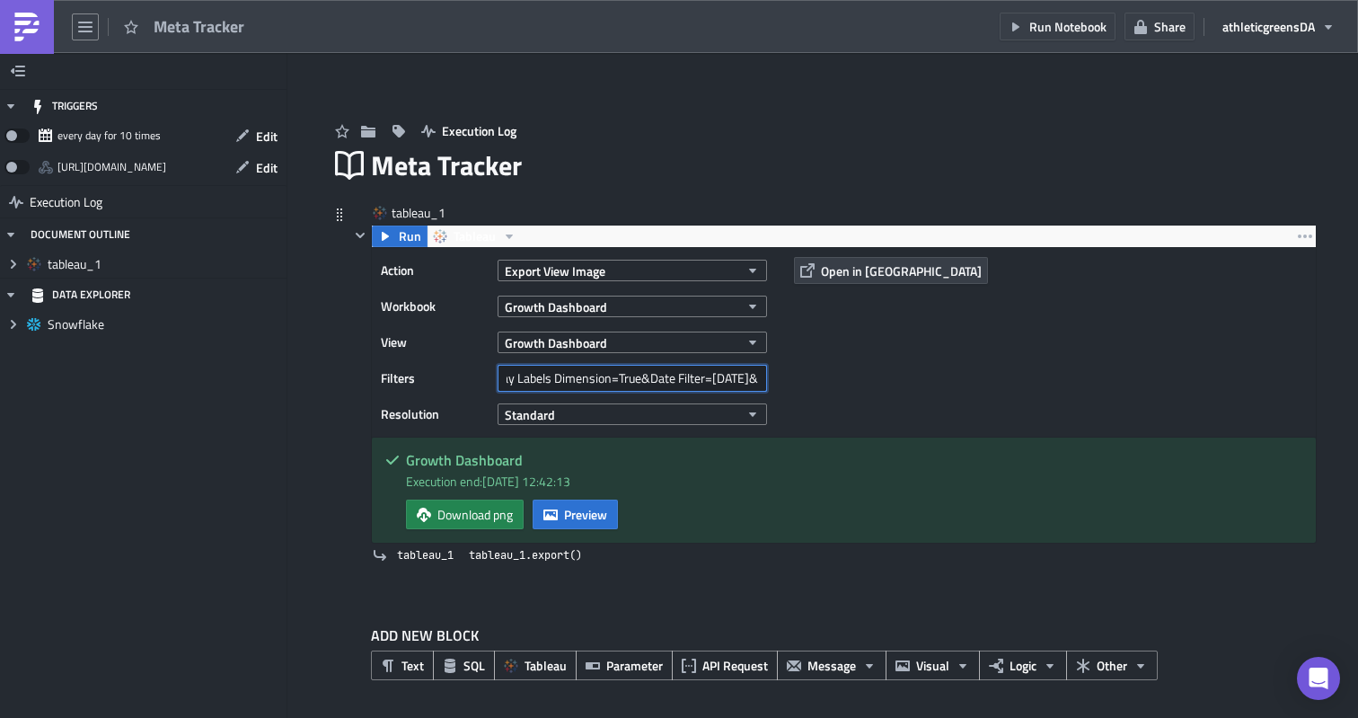
click at [824, 382] on div "Action Export View Image Workbook Growth Dashboard View Growth Dashboard Filter…" at bounding box center [844, 342] width 944 height 189
paste input "Dimension Selector"
drag, startPoint x: 718, startPoint y: 370, endPoint x: 880, endPoint y: 370, distance: 162.6
click at [879, 370] on div "Action Export View Image Workbook Growth Dashboard View Growth Dashboard Filter…" at bounding box center [844, 342] width 944 height 189
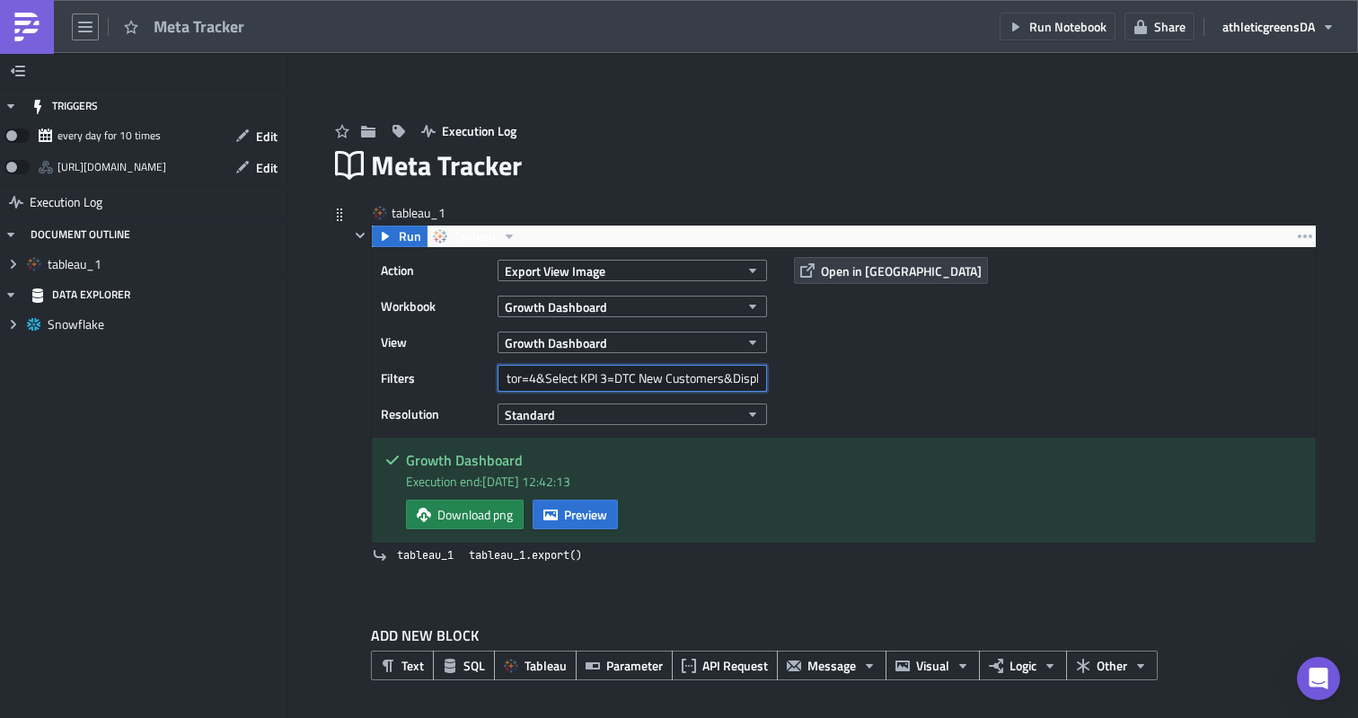
scroll to position [0, 920]
click at [755, 376] on input "REGION=EU&MARKETING_PLATFORM=Meta&Select KPI=CVR&Select KPI 2=LT CAC&Dimension …" at bounding box center [632, 378] width 269 height 27
drag, startPoint x: 682, startPoint y: 382, endPoint x: 762, endPoint y: 371, distance: 81.5
click at [764, 371] on input "REGION=EU&MARKETING_PLATFORM=Meta&Select KPI=CVR&Select KPI 2=LT CAC&Dimension …" at bounding box center [632, 378] width 269 height 27
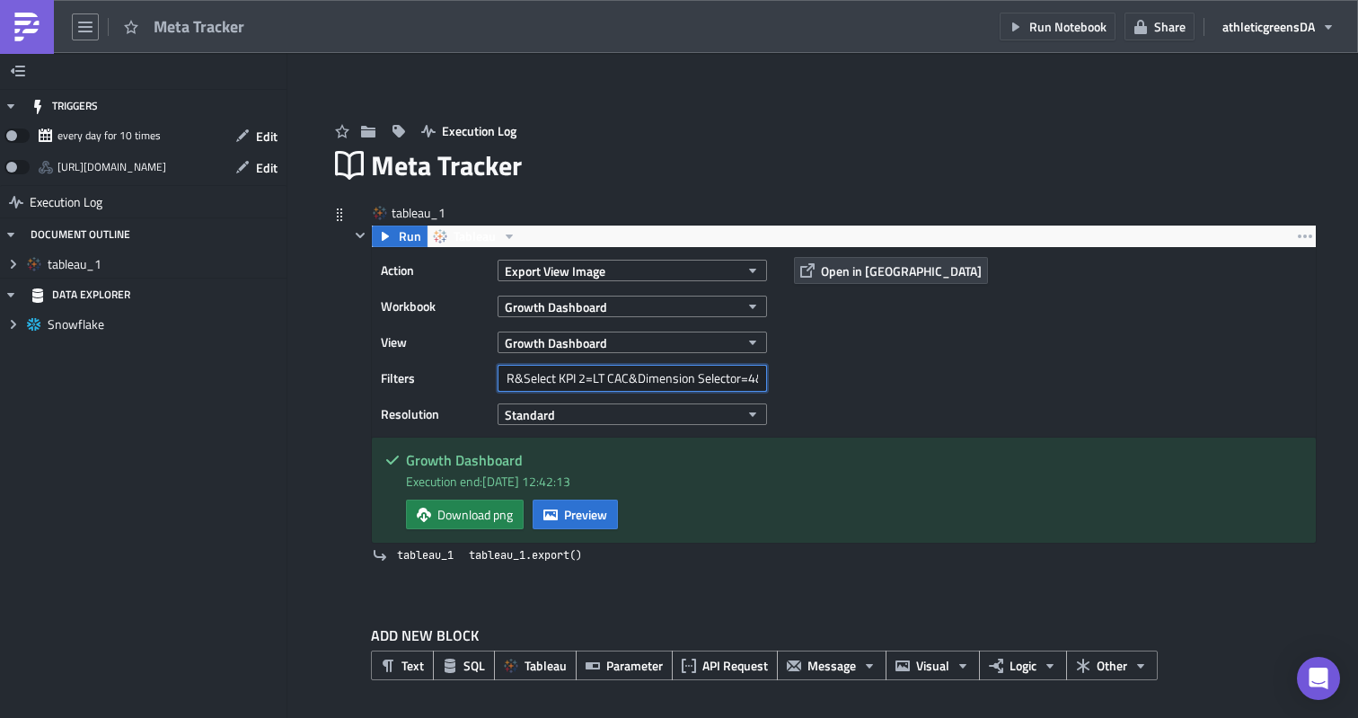
scroll to position [0, 419]
click at [725, 374] on input "REGION=EU&MARKETING_PLATFORM=Meta&Select KPI=CVR&Select KPI 2=LT CAC&Dimension …" at bounding box center [632, 378] width 269 height 27
drag, startPoint x: 721, startPoint y: 374, endPoint x: 824, endPoint y: 374, distance: 102.4
click at [824, 374] on div "Action Export View Image Workbook Growth Dashboard View Growth Dashboard Filter…" at bounding box center [844, 342] width 944 height 189
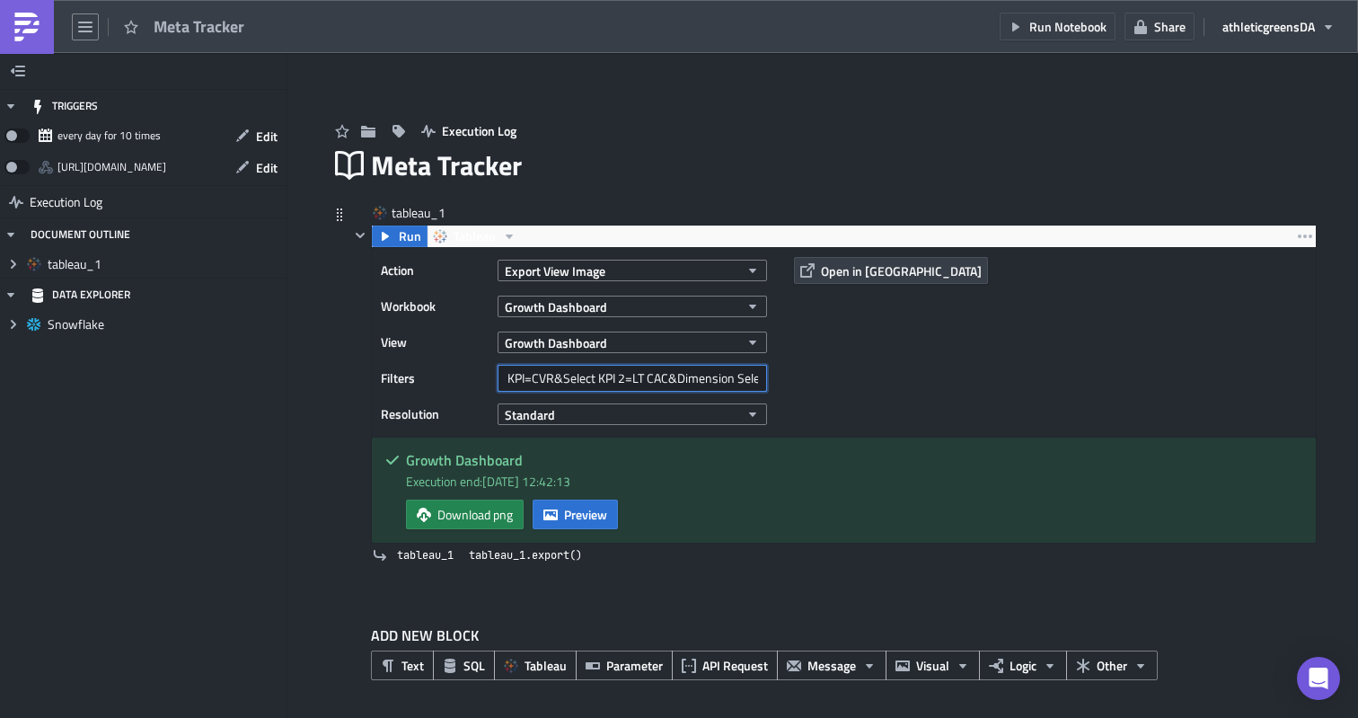
drag, startPoint x: 652, startPoint y: 382, endPoint x: 820, endPoint y: 379, distance: 168.0
click at [820, 380] on div "Action Export View Image Workbook Growth Dashboard View Growth Dashboard Filter…" at bounding box center [844, 342] width 944 height 189
click at [719, 377] on input "REGION=EU&MARKETING_PLATFORM=Meta&Select KPI=CVR&Select KPI 2=LT CAC&Dimension …" at bounding box center [632, 378] width 269 height 27
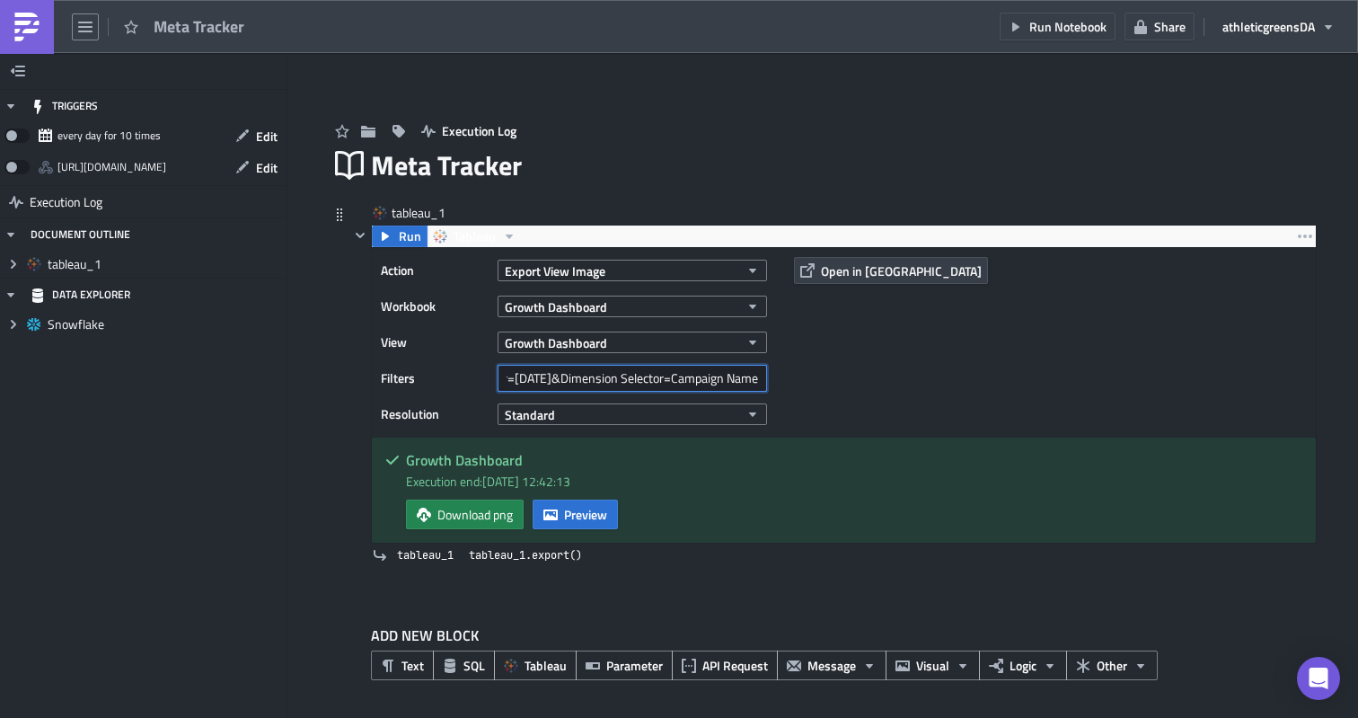
drag, startPoint x: 733, startPoint y: 369, endPoint x: 823, endPoint y: 368, distance: 89.8
click at [823, 368] on div "Action Export View Image Workbook Growth Dashboard View Growth Dashboard Filter…" at bounding box center [844, 342] width 944 height 189
click at [745, 376] on input "REGION=EU&MARKETING_PLATFORM=Meta&Select KPI=CVR&Select KPI 2=LT CAC&Dimension …" at bounding box center [632, 378] width 269 height 27
drag, startPoint x: 756, startPoint y: 376, endPoint x: 568, endPoint y: 372, distance: 187.8
click at [568, 372] on input "REGION=EU&MARKETING_PLATFORM=Meta&Select KPI=CVR&Select KPI 2=LT CAC&Dimension …" at bounding box center [632, 378] width 269 height 27
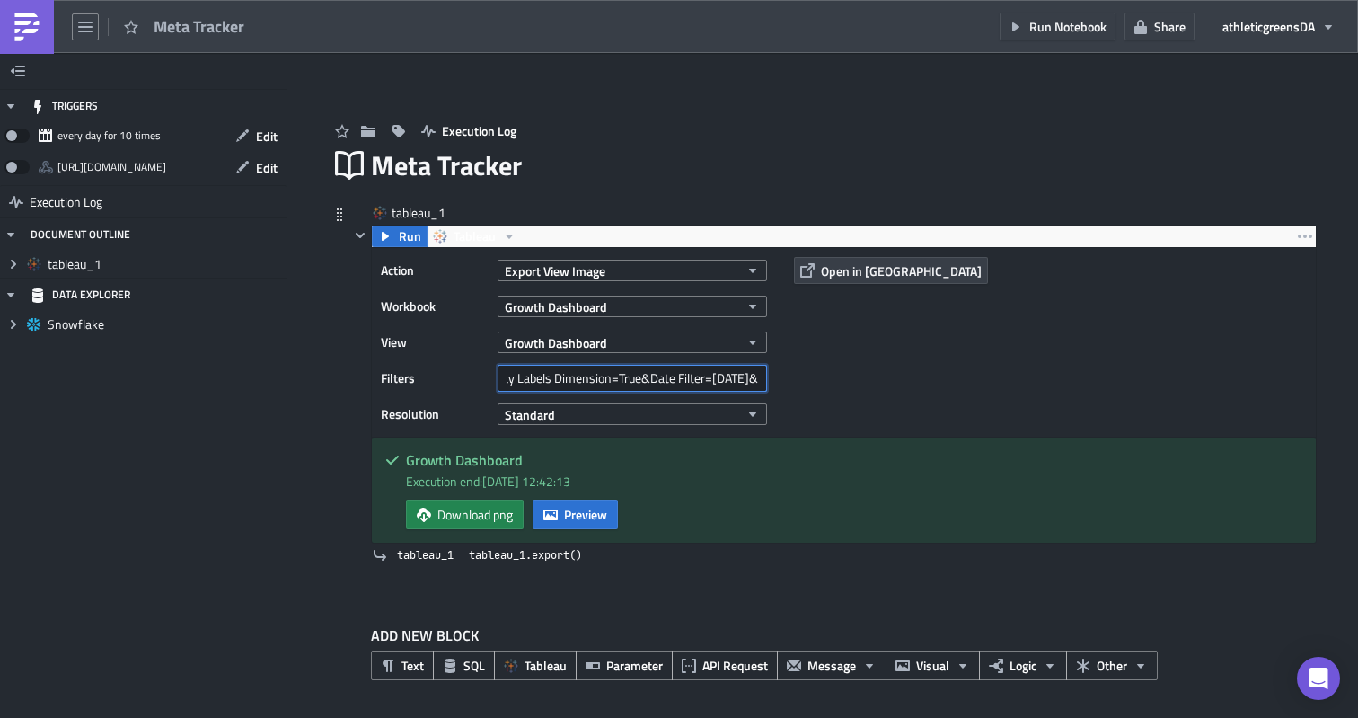
scroll to position [0, 810]
type input "REGION=EU&MARKETING_PLATFORM=Meta&Select KPI=CVR&Select KPI 2=LT CAC&Dimension …"
click at [868, 360] on div "Action Export View Image Workbook Growth Dashboard View Growth Dashboard Filter…" at bounding box center [844, 342] width 944 height 189
click at [412, 241] on span "Run" at bounding box center [410, 236] width 22 height 22
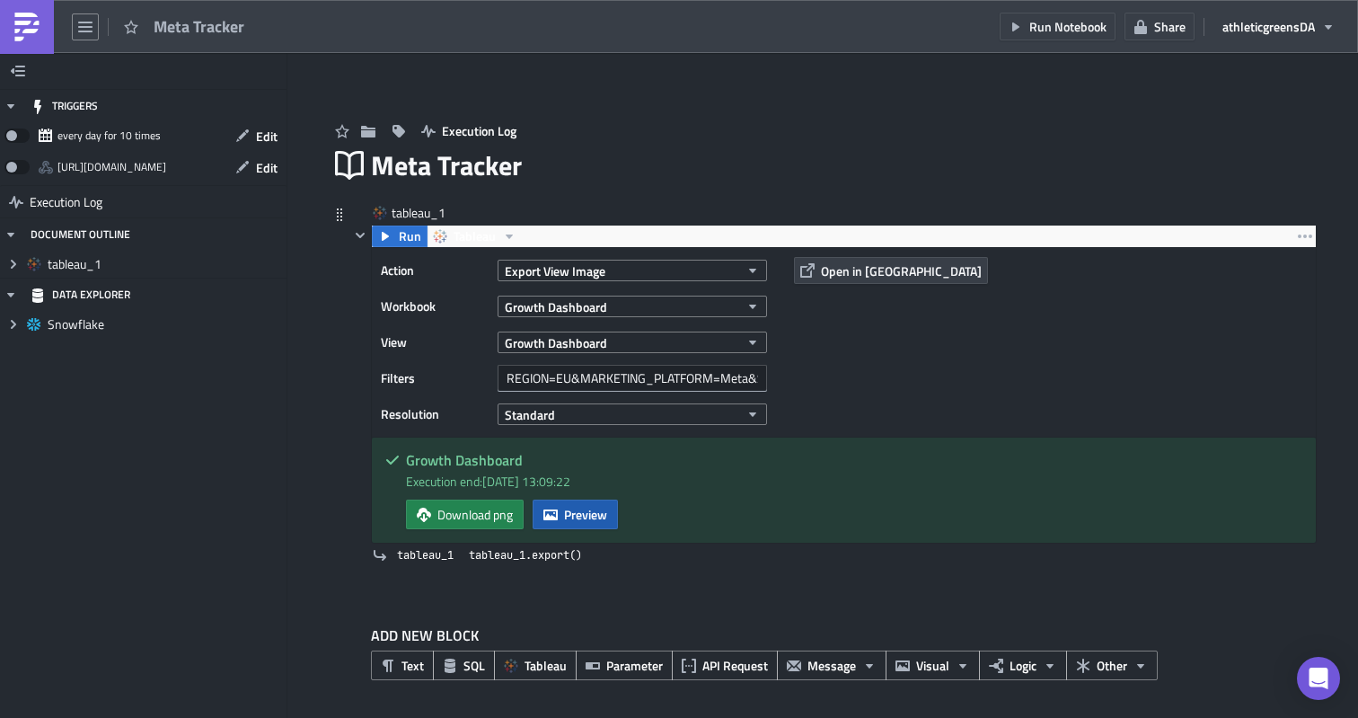
click at [551, 516] on icon "button" at bounding box center [550, 513] width 14 height 11
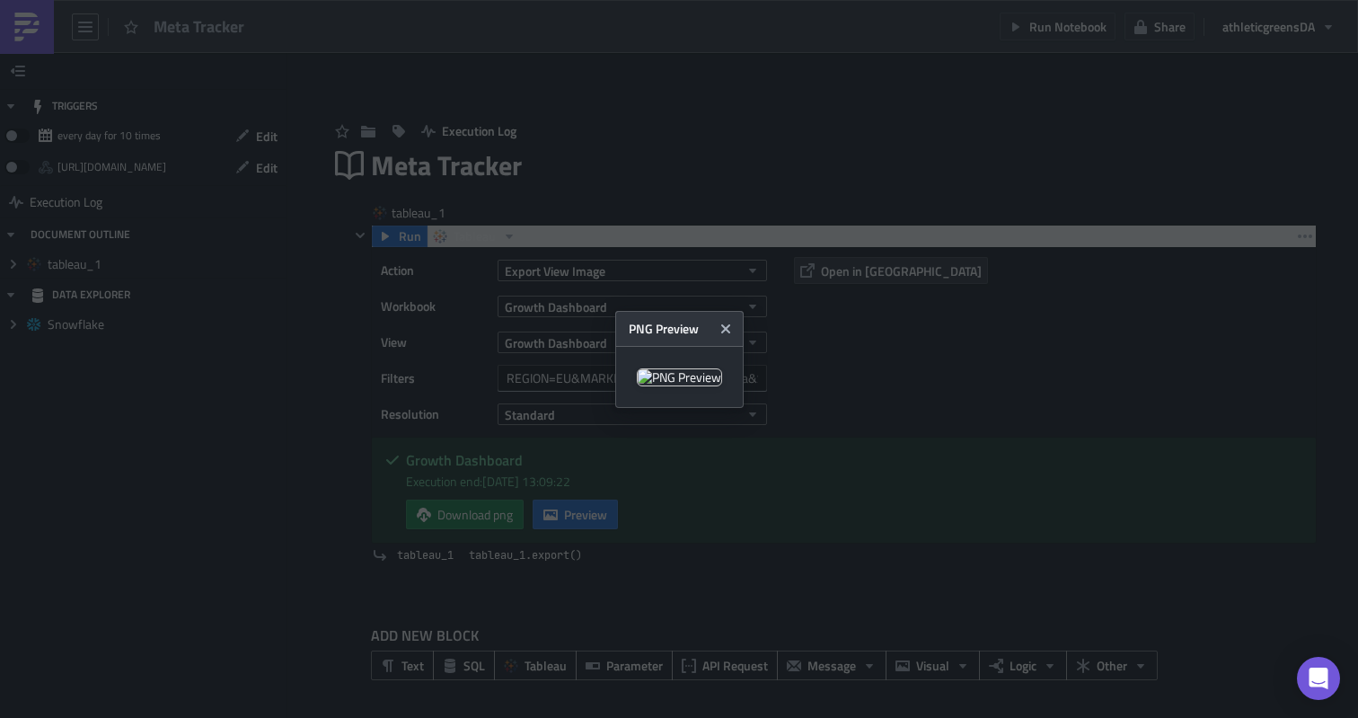
click at [722, 368] on img at bounding box center [679, 377] width 85 height 18
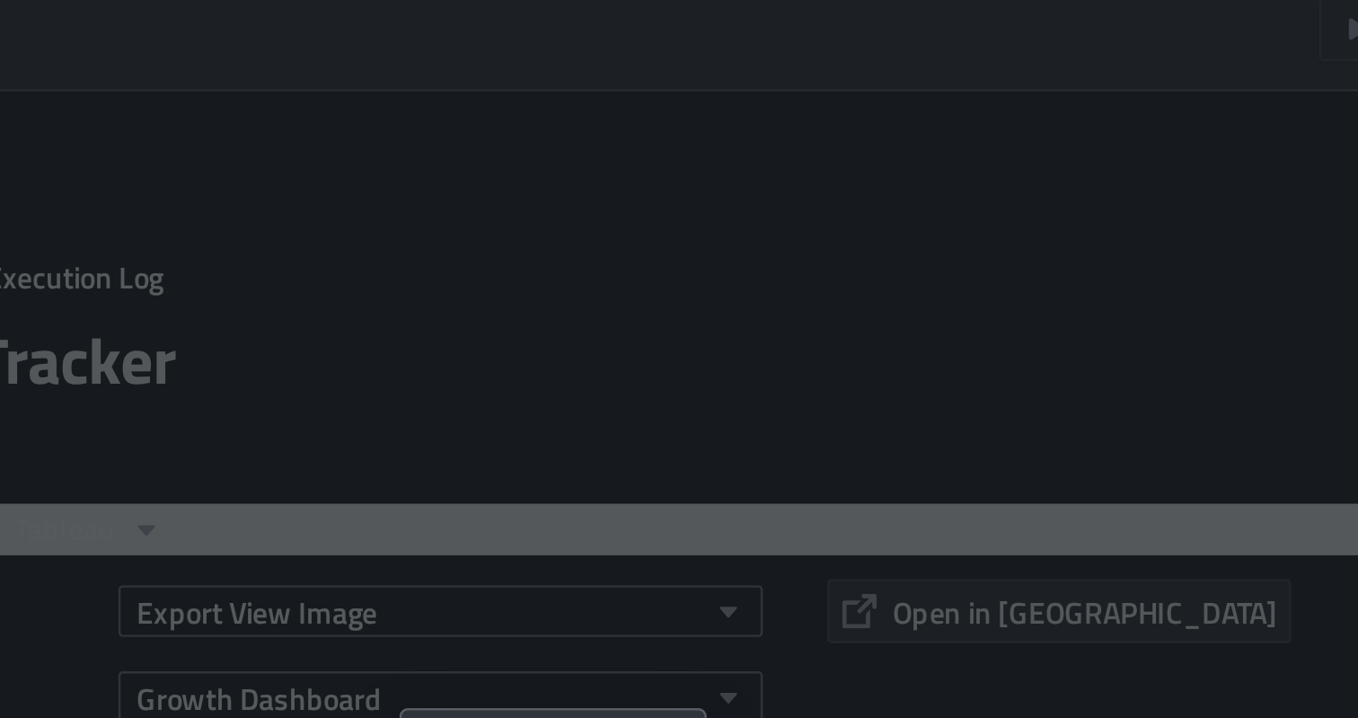
click at [729, 323] on icon "Close" at bounding box center [724, 327] width 9 height 9
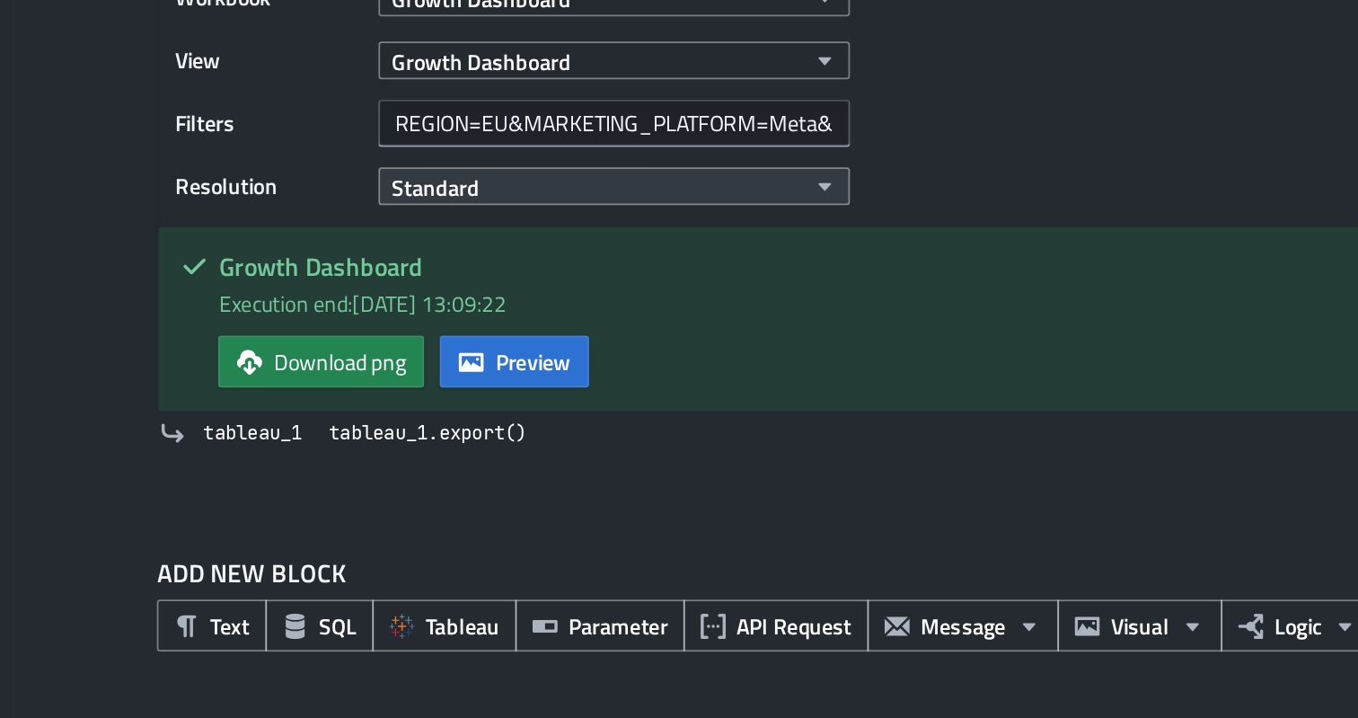
click at [761, 407] on button "Standard" at bounding box center [632, 414] width 269 height 22
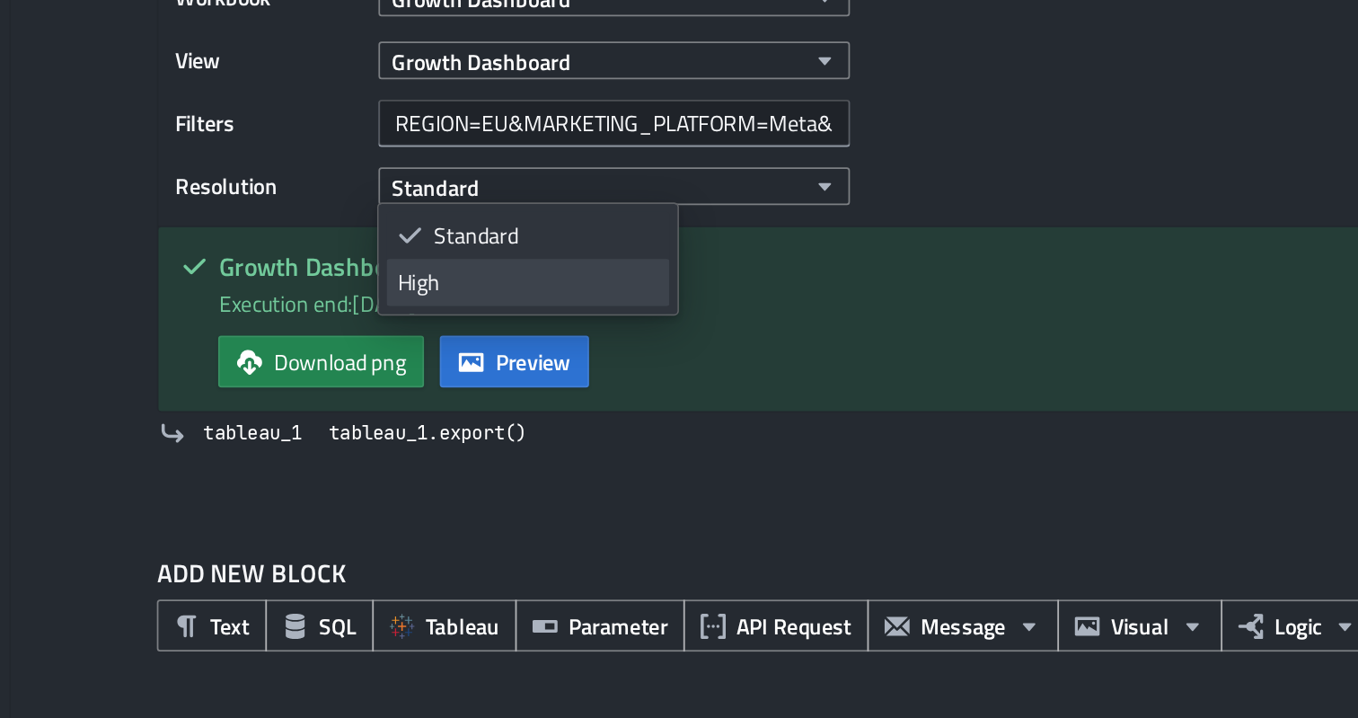
click at [632, 463] on div "High" at bounding box center [582, 469] width 149 height 18
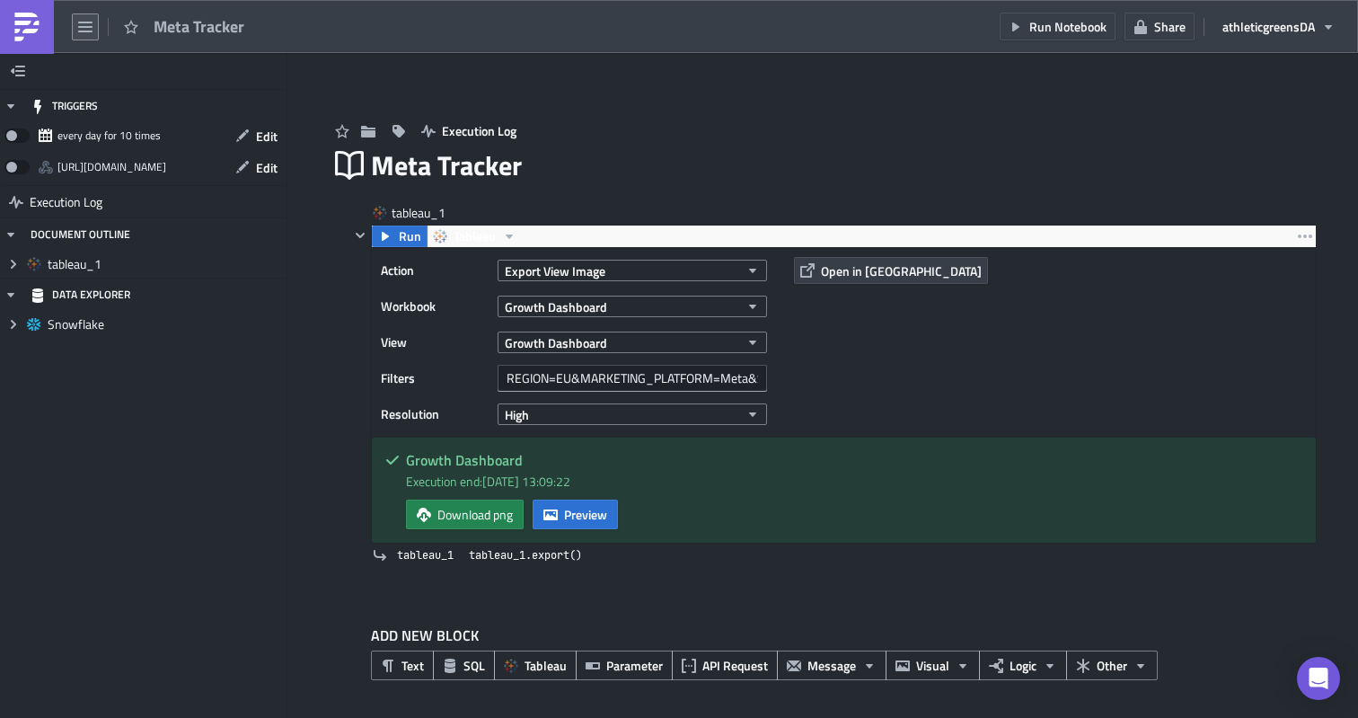
click at [93, 35] on button "button" at bounding box center [85, 26] width 27 height 27
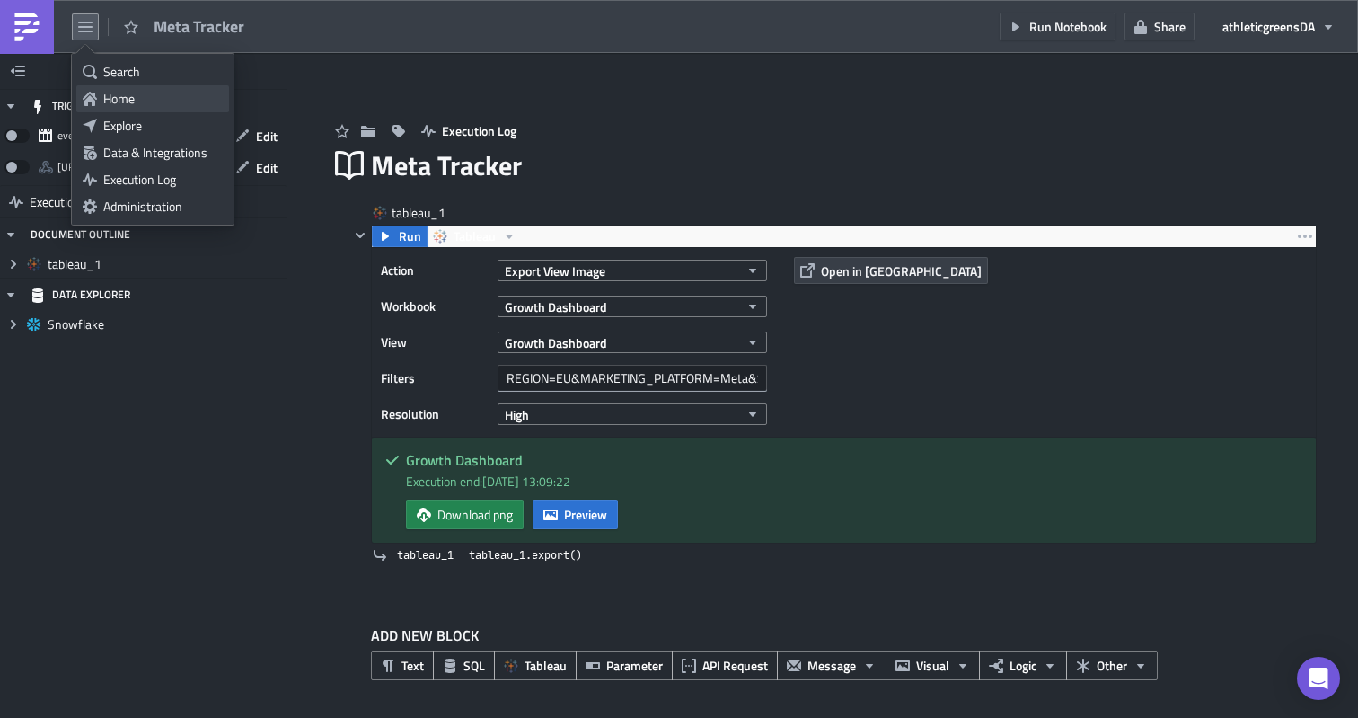
click at [99, 90] on link "Home" at bounding box center [152, 98] width 153 height 27
